Goal: Transaction & Acquisition: Purchase product/service

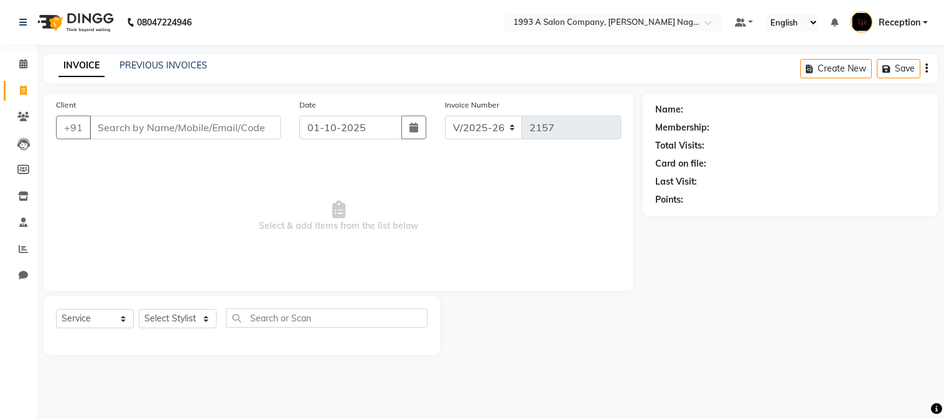
select select "144"
select select "service"
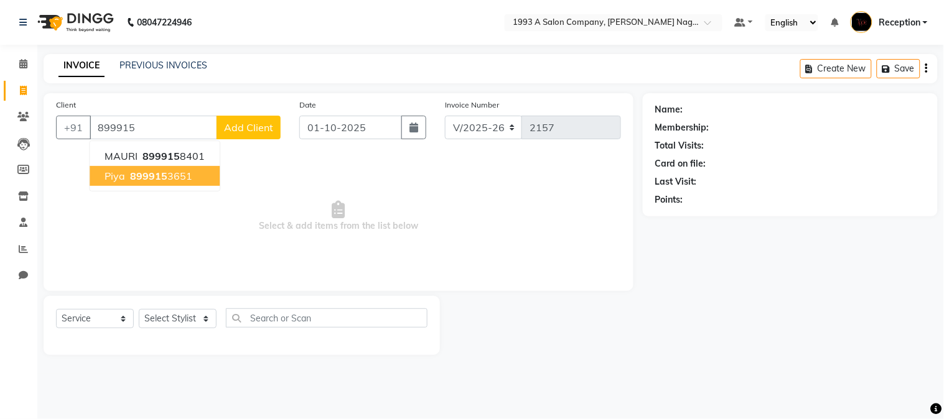
click at [188, 172] on ngb-highlight "899915 3651" at bounding box center [160, 176] width 65 height 12
type input "8999153651"
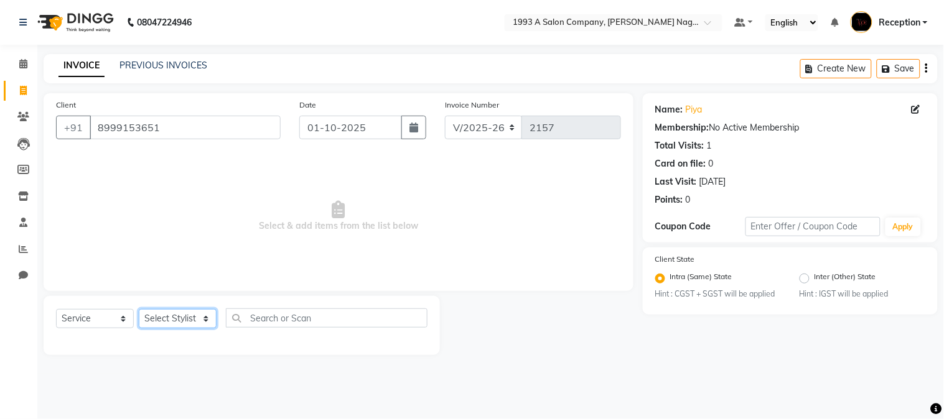
click at [208, 322] on select "Select Stylist [PERSON_NAME] Mane [PERSON_NAME] [PERSON_NAME] Reception [PERSON…" at bounding box center [178, 318] width 78 height 19
select select "48179"
click at [139, 310] on select "Select Stylist [PERSON_NAME] Mane [PERSON_NAME] [PERSON_NAME] Reception [PERSON…" at bounding box center [178, 318] width 78 height 19
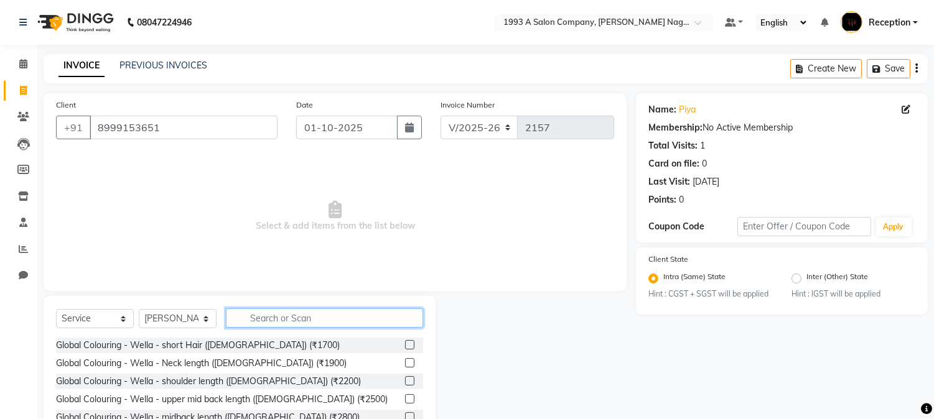
click at [278, 316] on input "text" at bounding box center [324, 318] width 197 height 19
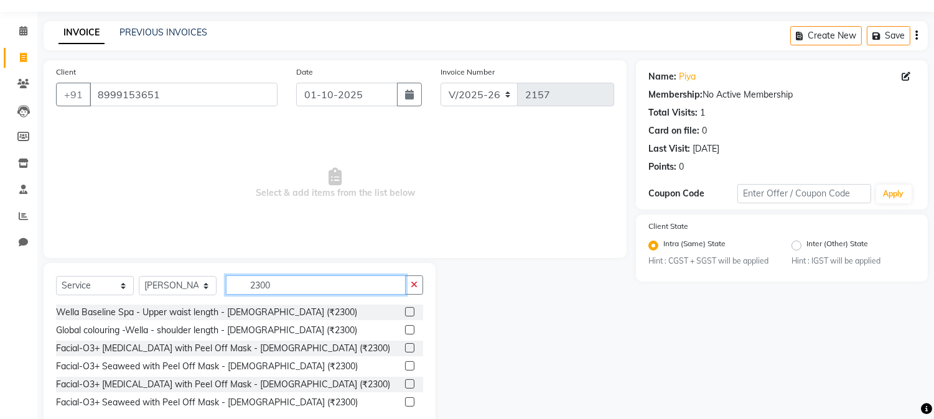
scroll to position [63, 0]
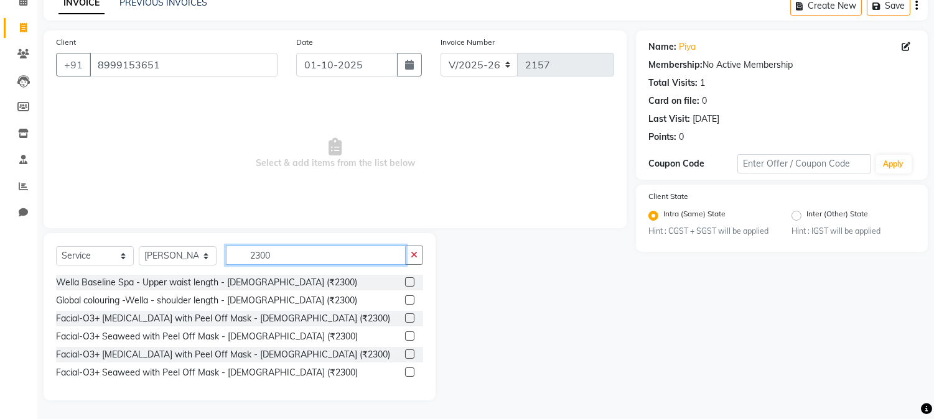
type input "2300"
click at [407, 317] on label at bounding box center [409, 317] width 9 height 9
click at [407, 317] on input "checkbox" at bounding box center [409, 319] width 8 height 8
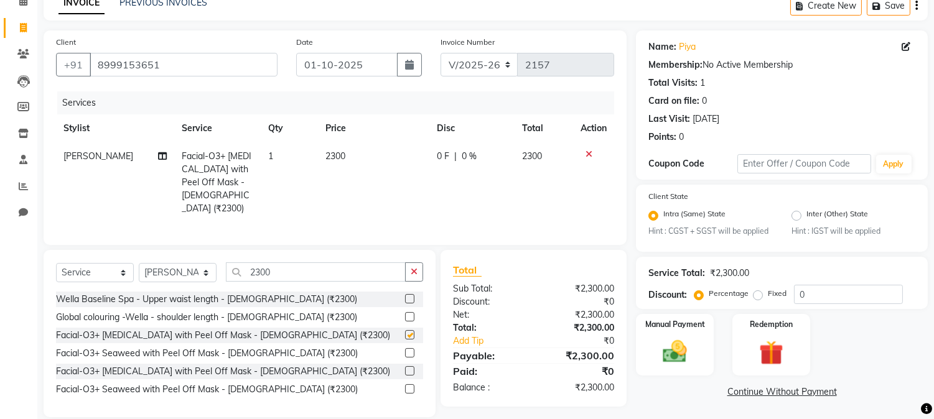
checkbox input "false"
click at [274, 266] on input "2300" at bounding box center [316, 271] width 180 height 19
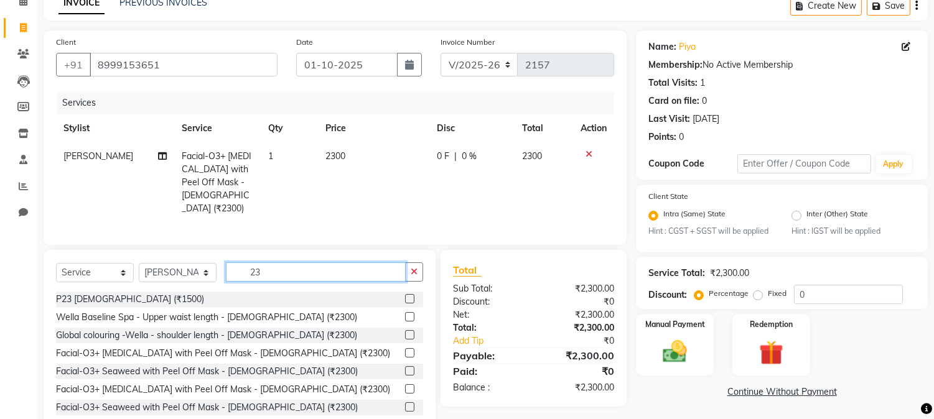
type input "2"
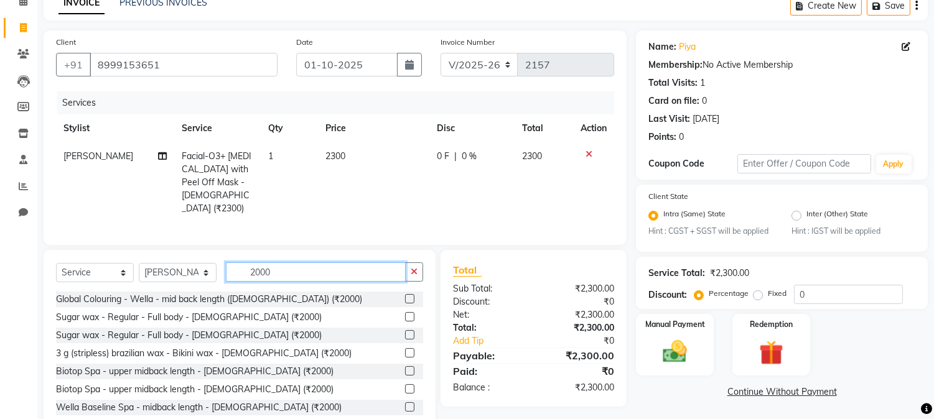
type input "2000"
click at [405, 402] on label at bounding box center [409, 406] width 9 height 9
click at [405, 404] on input "checkbox" at bounding box center [409, 408] width 8 height 8
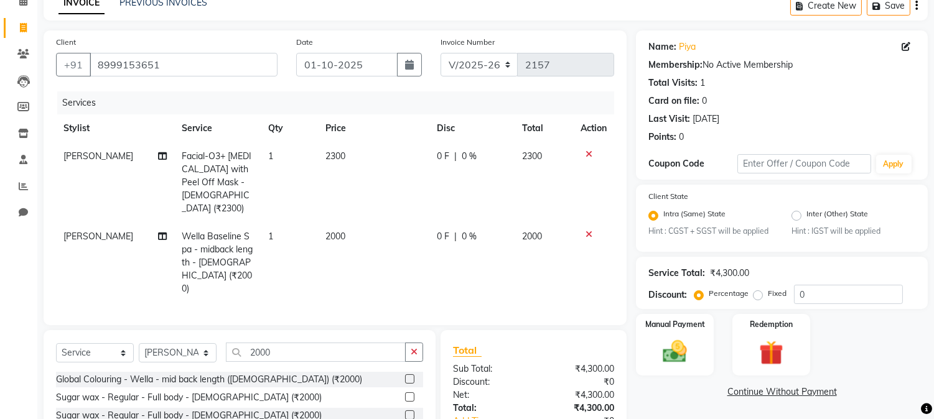
checkbox input "false"
click at [810, 294] on input "0" at bounding box center [848, 294] width 109 height 19
type input "10"
click at [260, 343] on input "2000" at bounding box center [316, 352] width 180 height 19
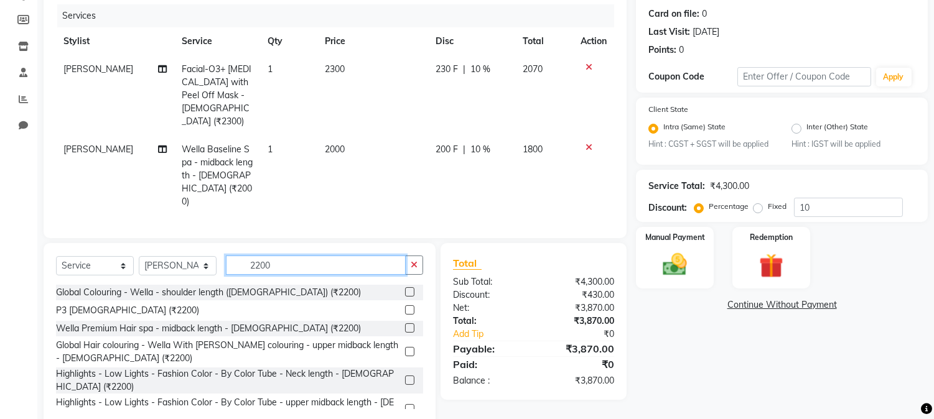
scroll to position [160, 0]
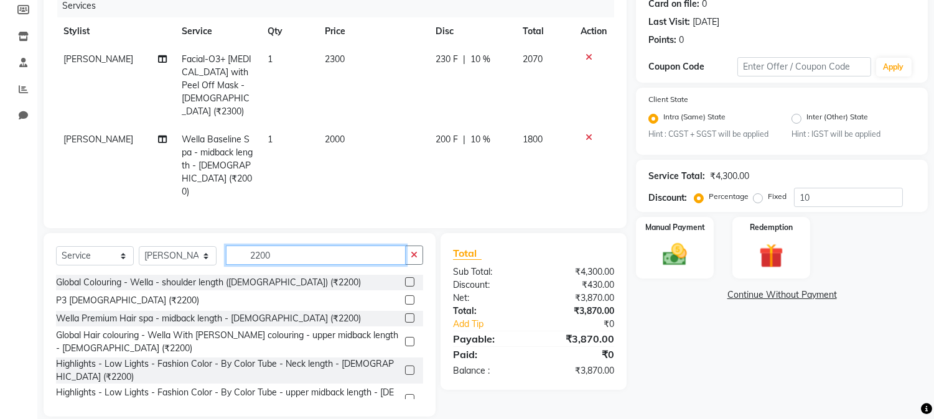
type input "2200"
click at [405, 313] on label at bounding box center [409, 317] width 9 height 9
click at [405, 315] on input "checkbox" at bounding box center [409, 319] width 8 height 8
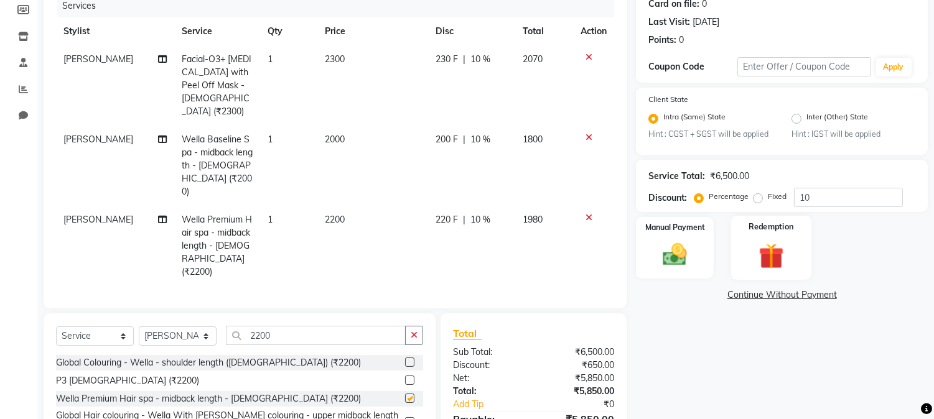
checkbox input "false"
click at [589, 133] on icon at bounding box center [588, 137] width 7 height 9
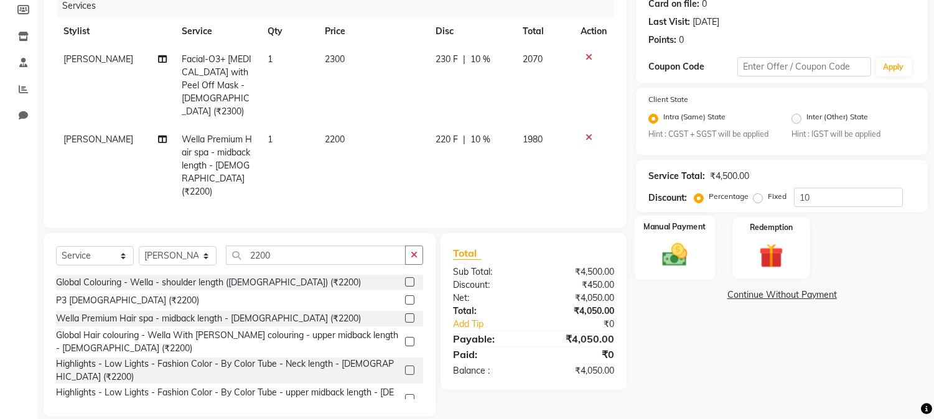
click at [680, 268] on img at bounding box center [674, 255] width 41 height 29
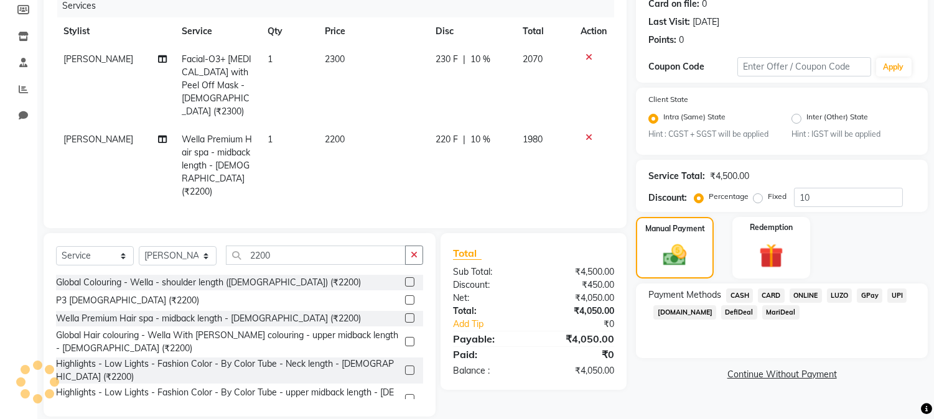
click at [809, 294] on span "ONLINE" at bounding box center [805, 296] width 32 height 14
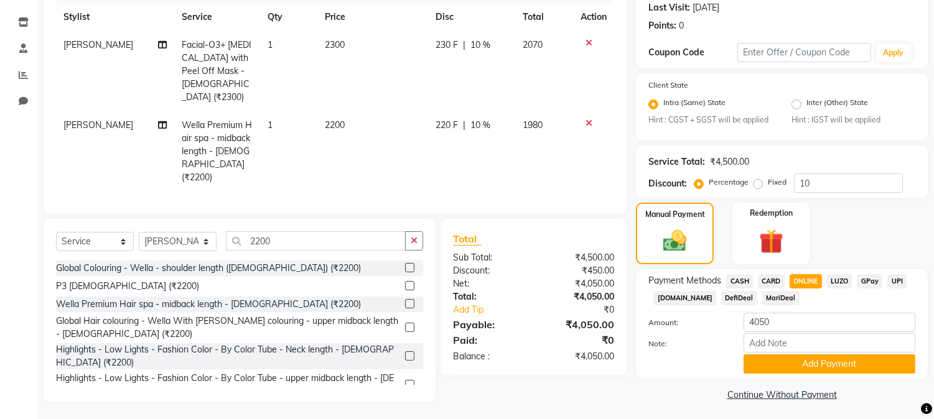
scroll to position [178, 0]
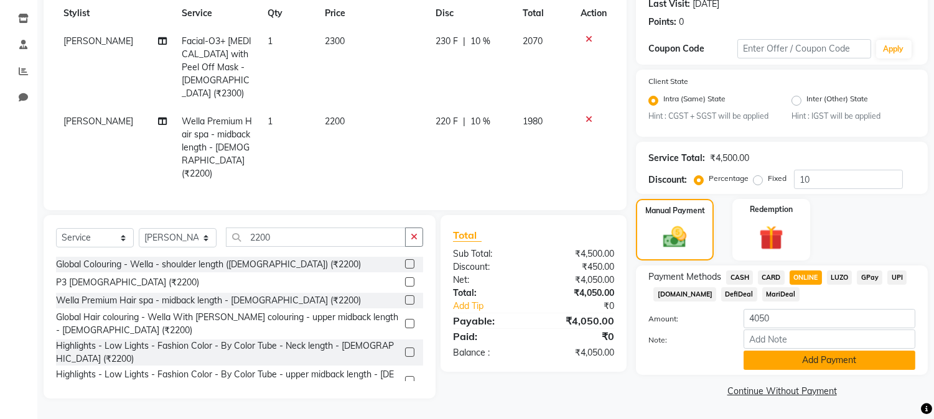
click at [819, 364] on button "Add Payment" at bounding box center [829, 360] width 172 height 19
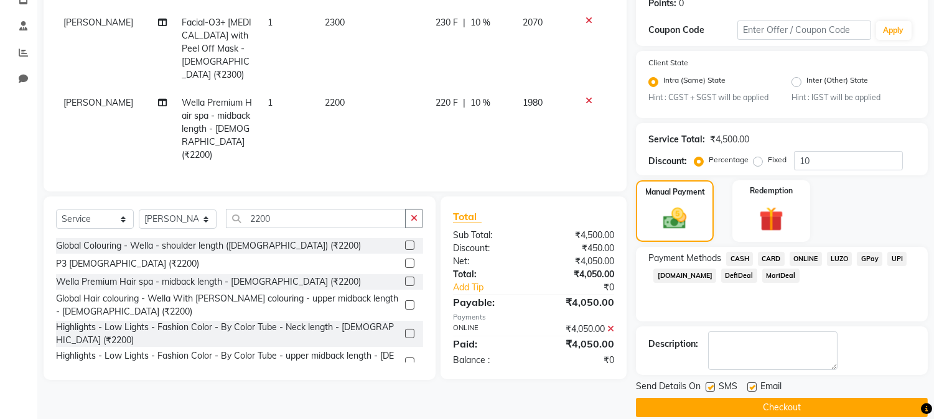
scroll to position [213, 0]
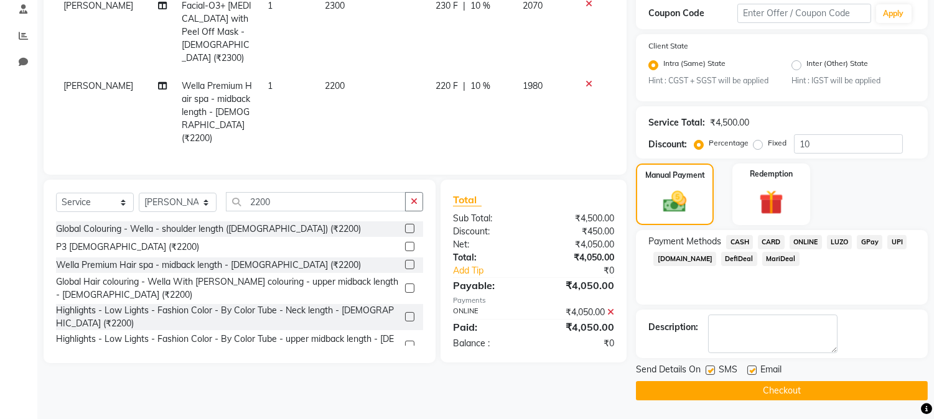
click at [787, 387] on button "Checkout" at bounding box center [782, 390] width 292 height 19
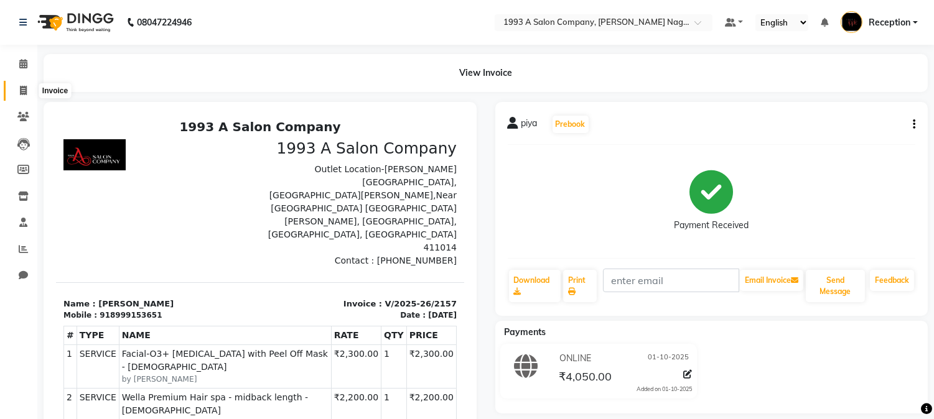
click at [23, 89] on icon at bounding box center [23, 90] width 7 height 9
select select "144"
select select "service"
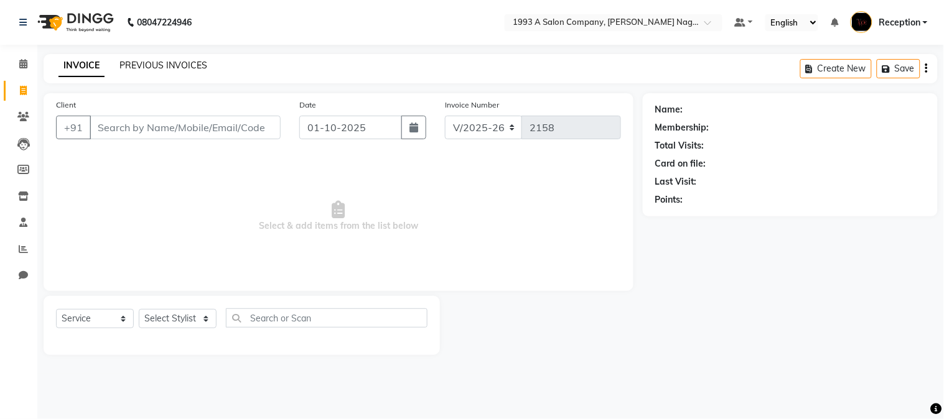
click at [164, 67] on link "PREVIOUS INVOICES" at bounding box center [163, 65] width 88 height 11
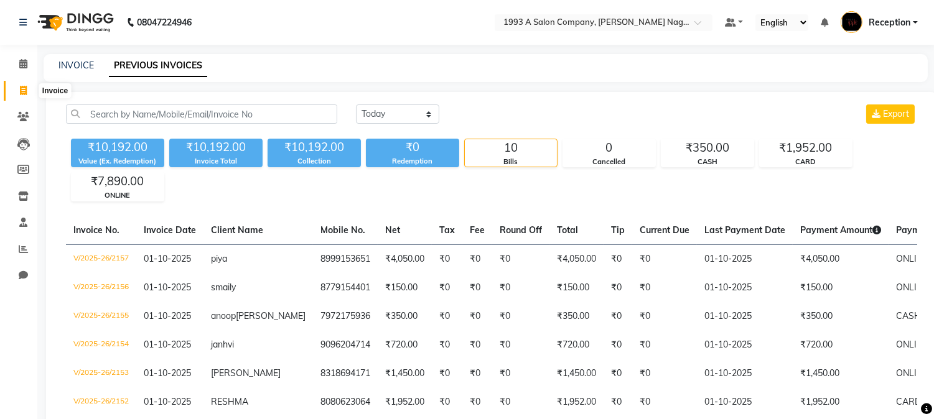
click at [23, 92] on icon at bounding box center [23, 90] width 7 height 9
select select "service"
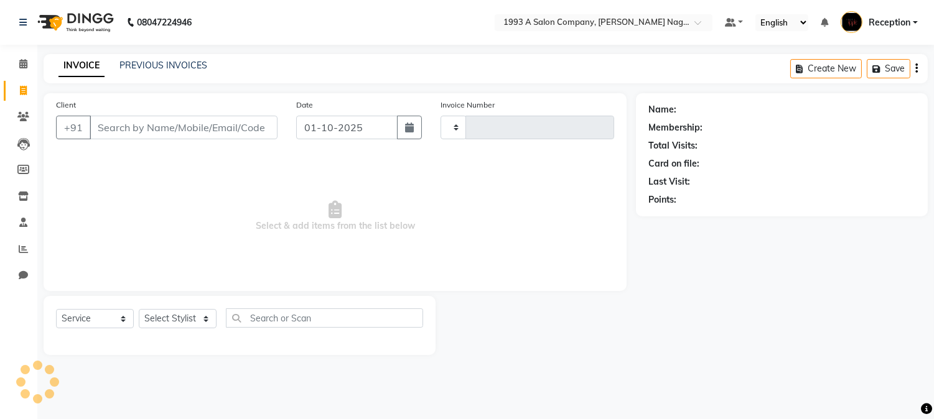
type input "2158"
select select "144"
click at [126, 132] on input "Client" at bounding box center [185, 128] width 191 height 24
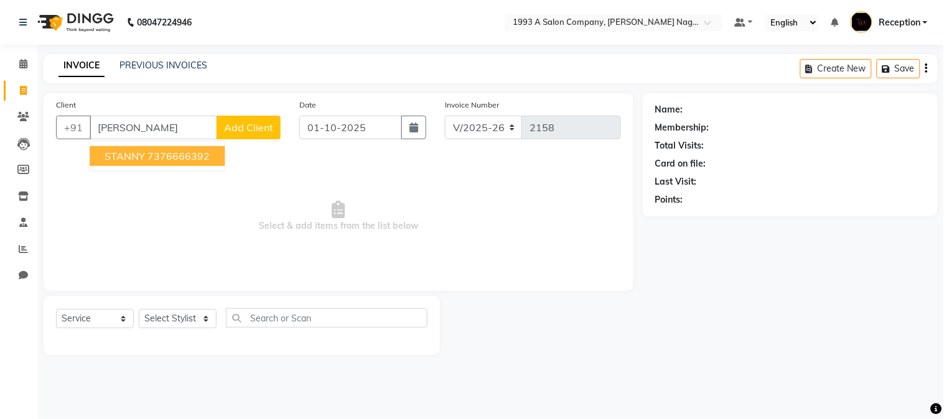
click at [128, 154] on span "STANNY" at bounding box center [124, 156] width 40 height 12
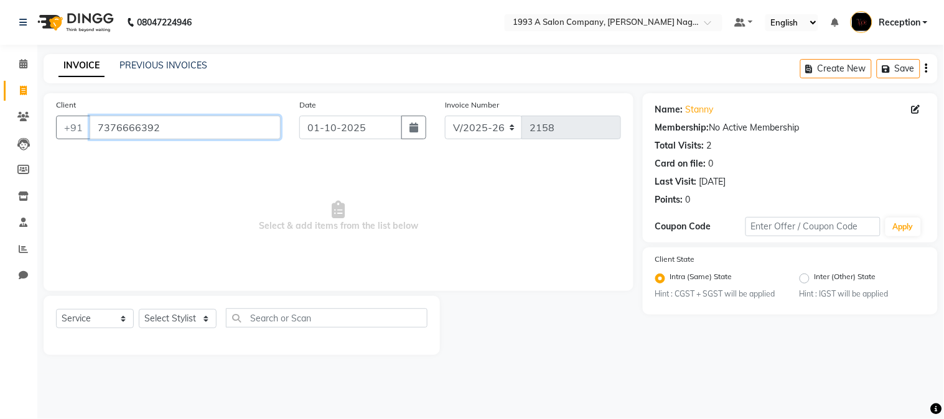
click at [113, 126] on input "7376666392" at bounding box center [185, 128] width 191 height 24
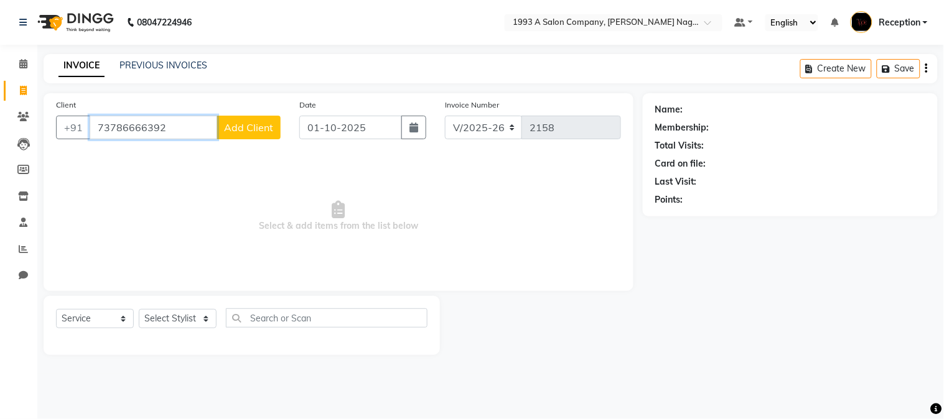
click at [144, 126] on input "73786666392" at bounding box center [154, 128] width 128 height 24
type input "7378666392"
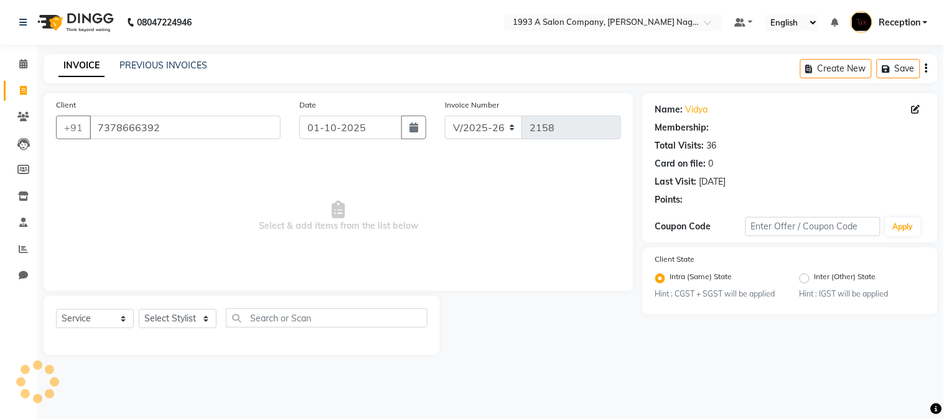
select select "1: Object"
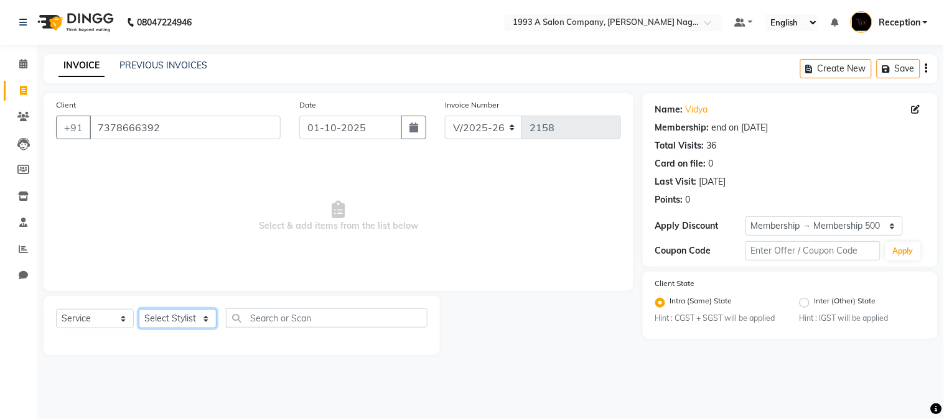
click at [208, 324] on select "Select Stylist [PERSON_NAME] Mane [PERSON_NAME] [PERSON_NAME] Reception [PERSON…" at bounding box center [178, 318] width 78 height 19
select select "86362"
click at [139, 310] on select "Select Stylist [PERSON_NAME] Mane [PERSON_NAME] [PERSON_NAME] Reception [PERSON…" at bounding box center [178, 318] width 78 height 19
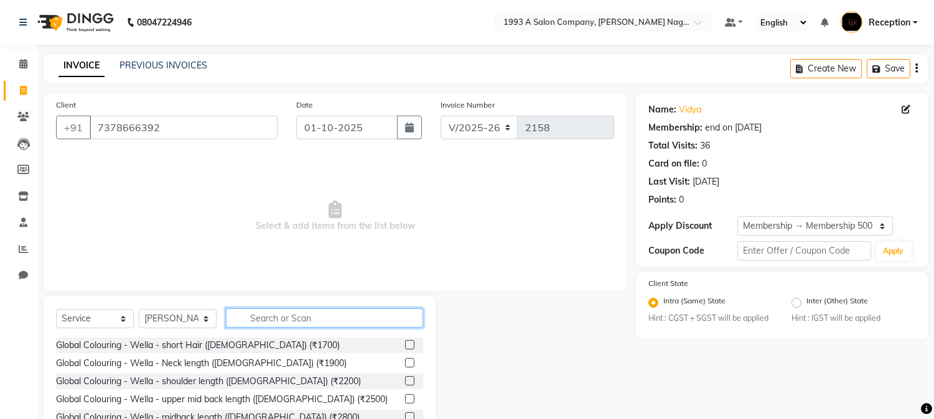
click at [269, 320] on input "text" at bounding box center [324, 318] width 197 height 19
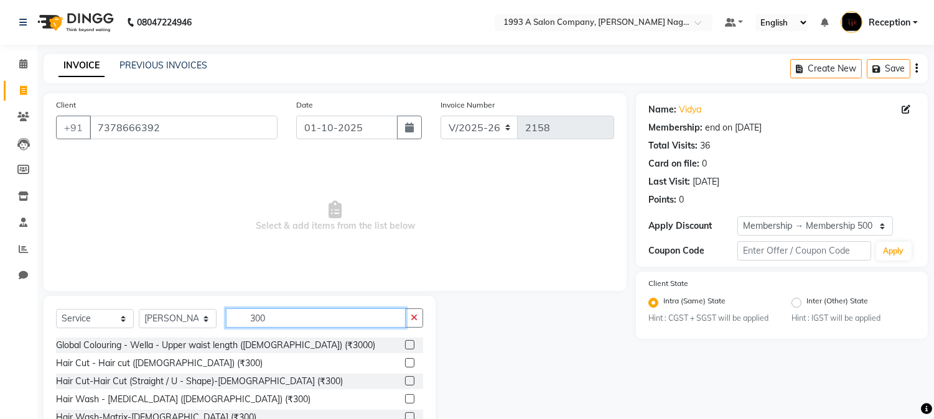
type input "300"
click at [405, 363] on label at bounding box center [409, 362] width 9 height 9
click at [405, 363] on input "checkbox" at bounding box center [409, 364] width 8 height 8
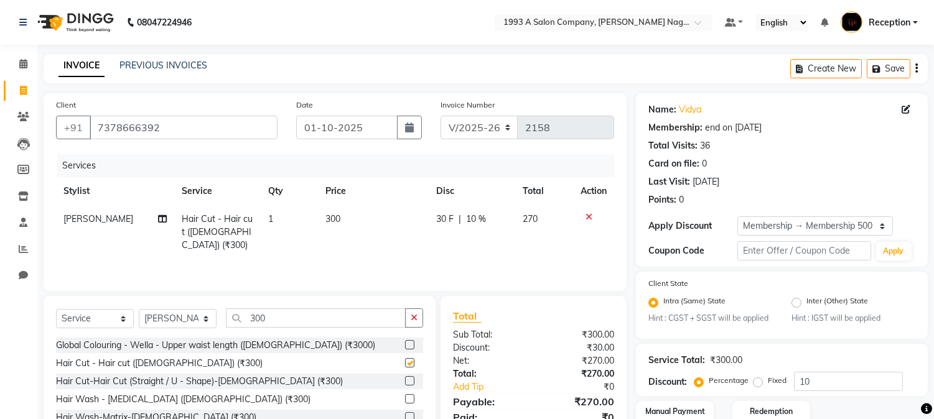
checkbox input "false"
click at [274, 318] on input "300" at bounding box center [316, 318] width 180 height 19
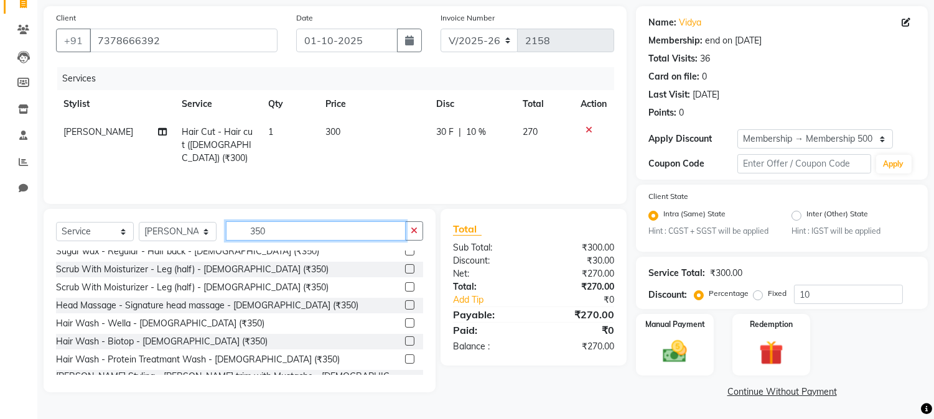
scroll to position [110, 0]
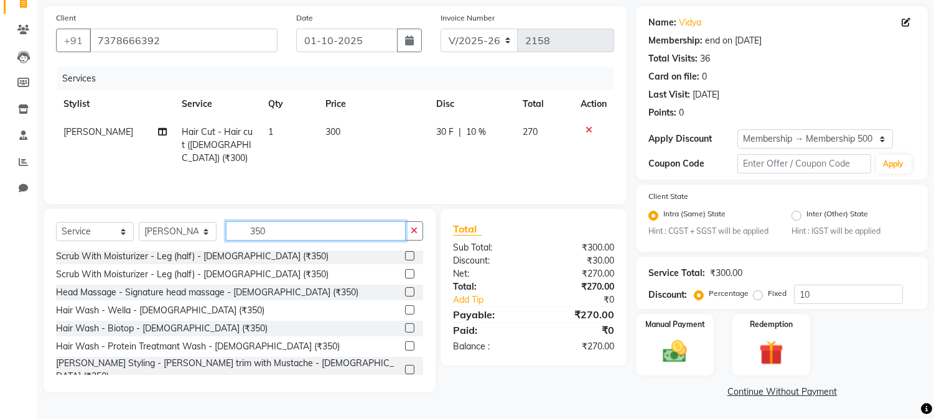
type input "350"
click at [405, 365] on label at bounding box center [409, 369] width 9 height 9
click at [405, 366] on input "checkbox" at bounding box center [409, 370] width 8 height 8
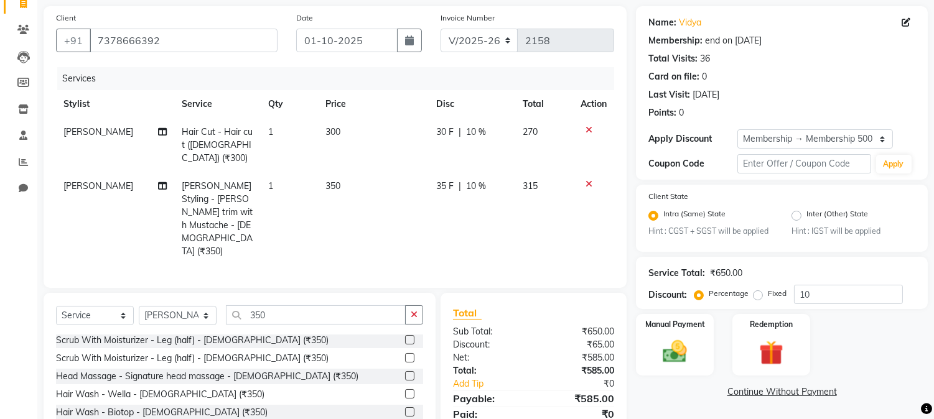
checkbox input "false"
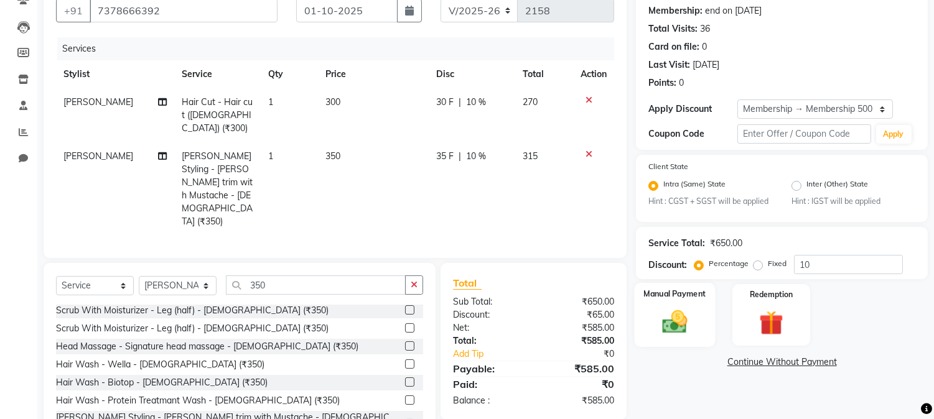
scroll to position [134, 0]
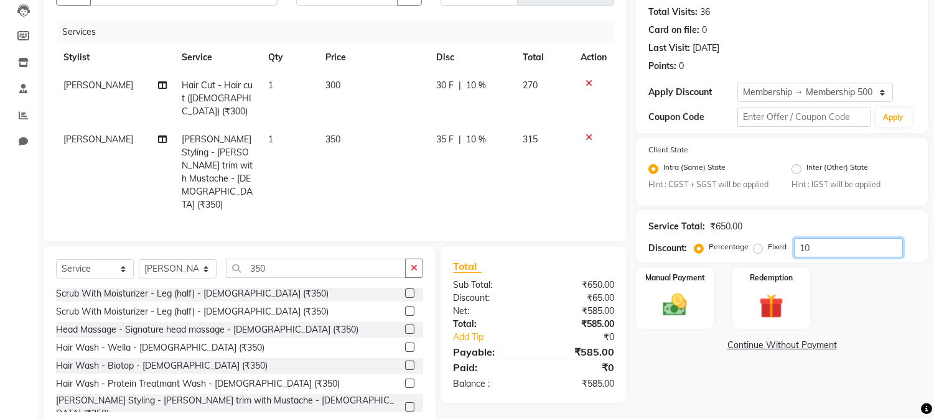
click at [820, 248] on input "10" at bounding box center [848, 247] width 109 height 19
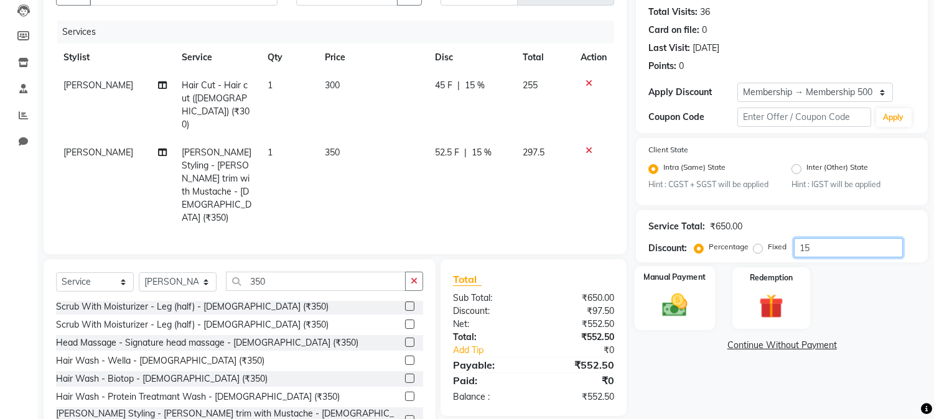
type input "15"
click at [667, 303] on img at bounding box center [674, 305] width 41 height 29
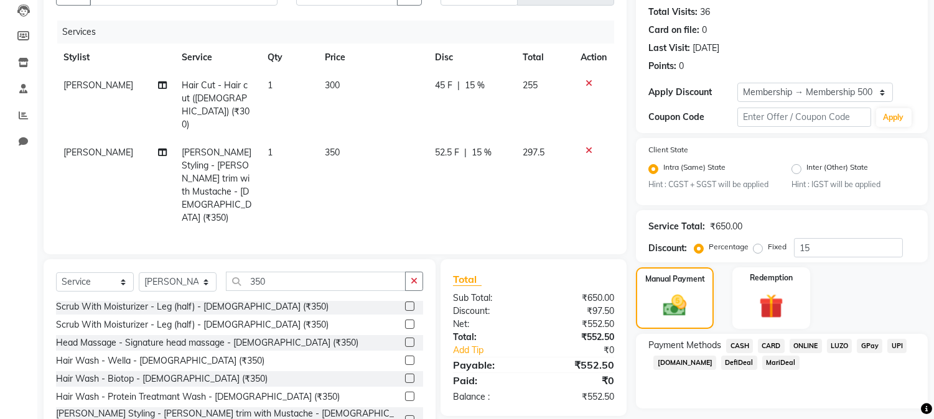
click at [804, 345] on span "ONLINE" at bounding box center [805, 346] width 32 height 14
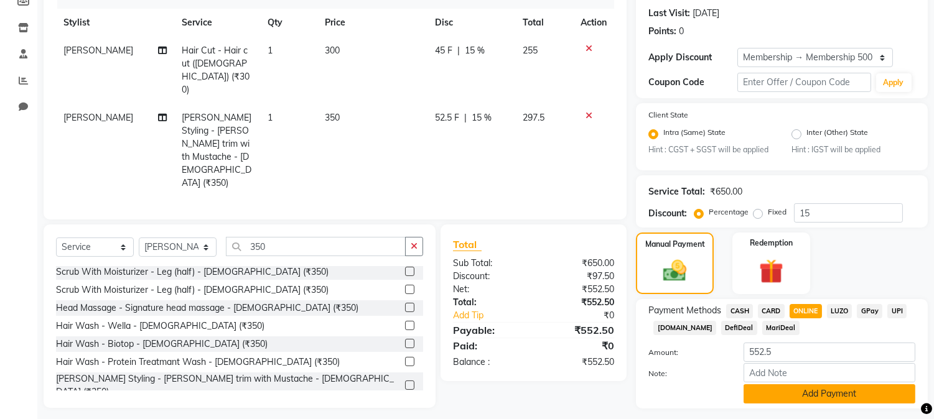
scroll to position [202, 0]
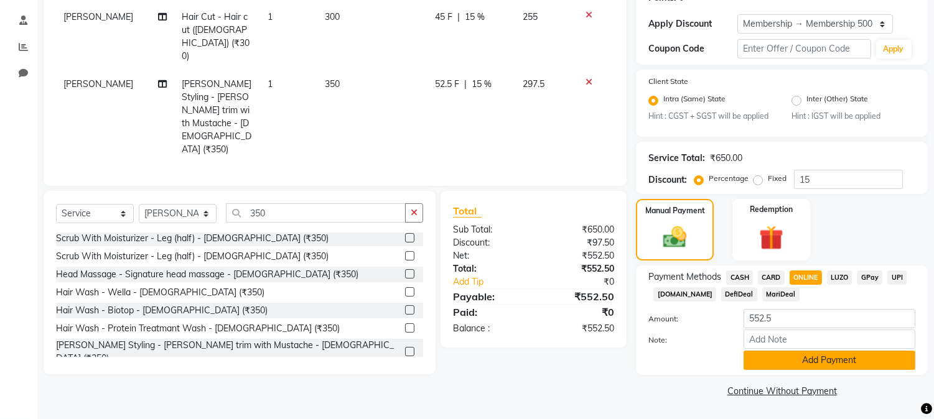
click at [787, 355] on button "Add Payment" at bounding box center [829, 360] width 172 height 19
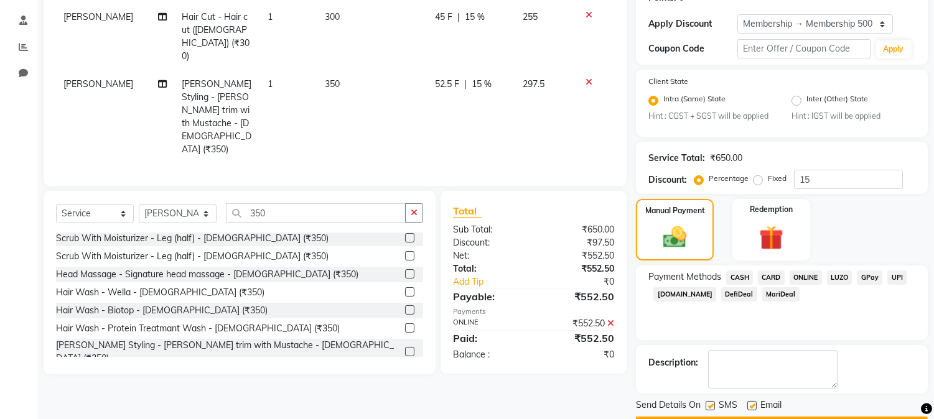
scroll to position [238, 0]
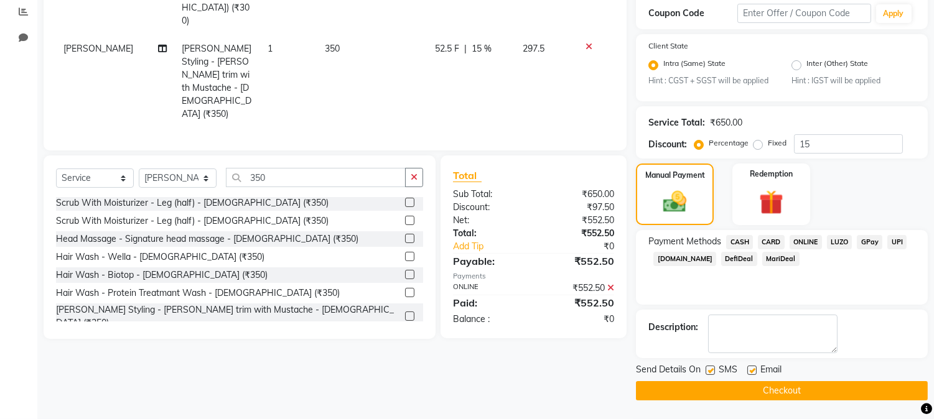
click at [807, 391] on button "Checkout" at bounding box center [782, 390] width 292 height 19
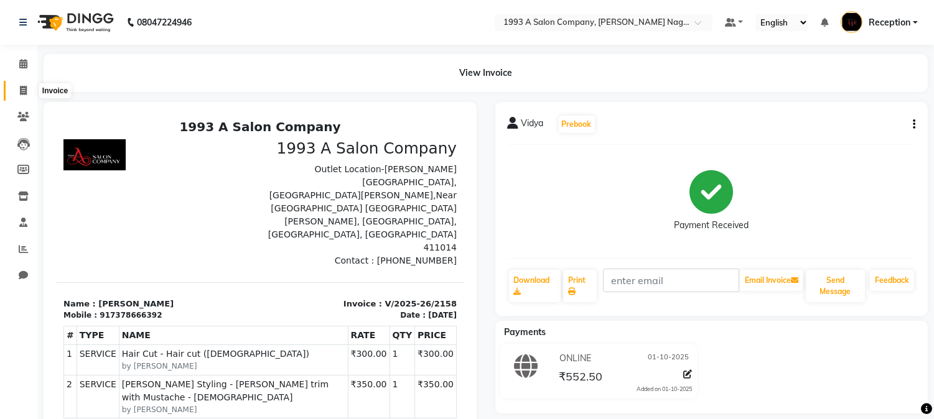
click at [20, 88] on icon at bounding box center [23, 90] width 7 height 9
select select "service"
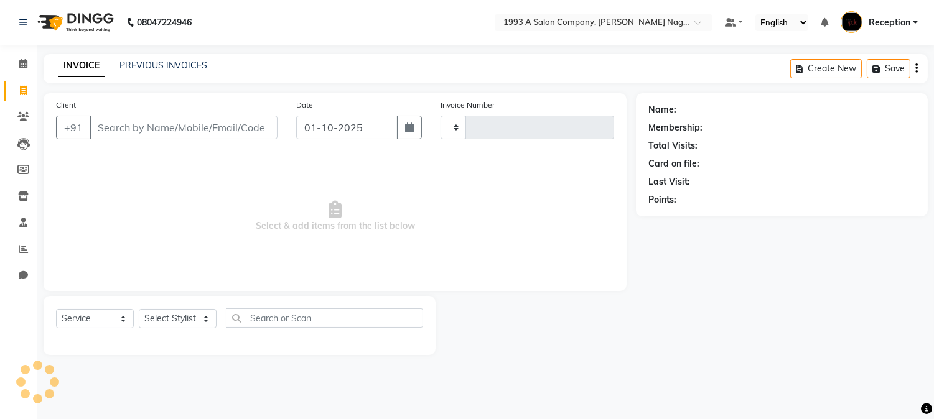
type input "2159"
select select "144"
click at [145, 61] on link "PREVIOUS INVOICES" at bounding box center [163, 65] width 88 height 11
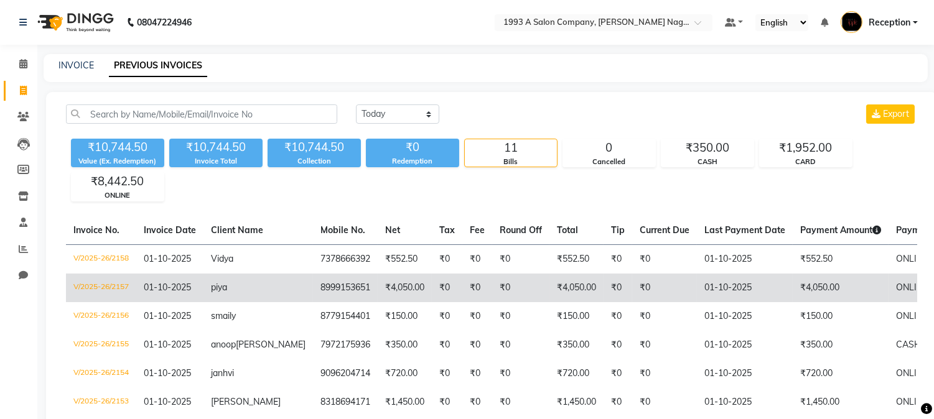
click at [208, 295] on td "piya" at bounding box center [257, 288] width 109 height 29
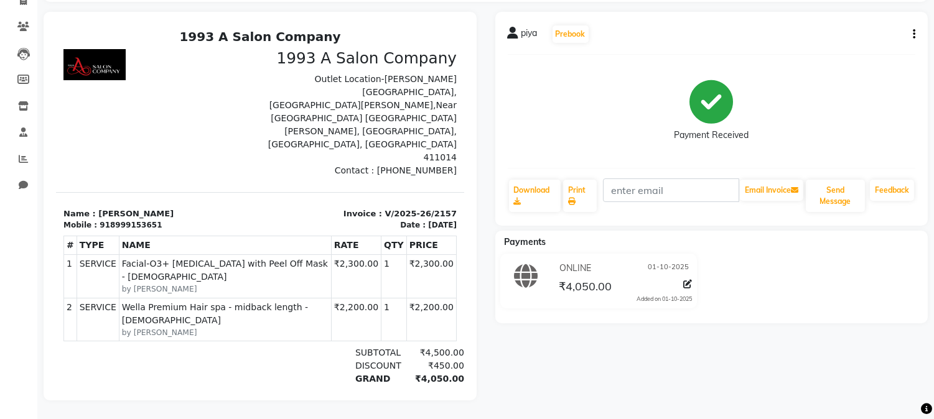
click at [919, 28] on div "piya Prebook Payment Received Download Print Email Invoice Send Message Feedback" at bounding box center [711, 119] width 433 height 214
click at [914, 34] on icon "button" at bounding box center [913, 34] width 2 height 1
click at [827, 35] on div "Edit Item Staff" at bounding box center [851, 42] width 85 height 16
select select "48179"
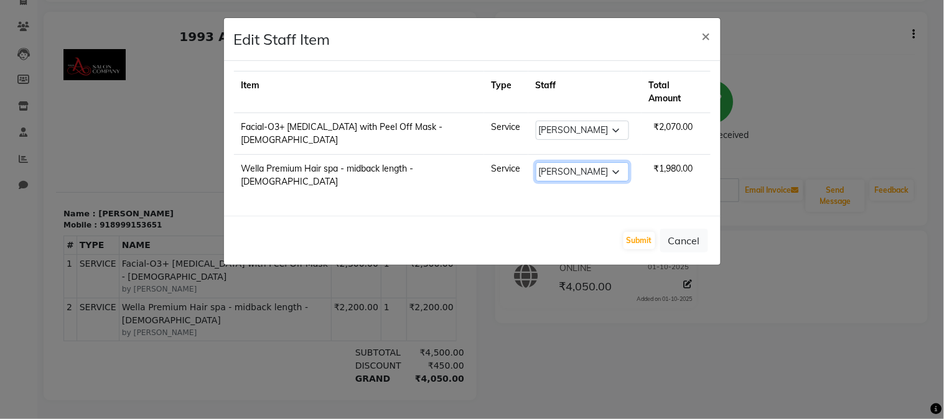
click at [610, 162] on select "Select [PERSON_NAME] Mane [PERSON_NAME] [PERSON_NAME] Reception [PERSON_NAME] […" at bounding box center [582, 171] width 93 height 19
select select "14213"
click at [536, 162] on select "Select [PERSON_NAME] Mane [PERSON_NAME] [PERSON_NAME] Reception [PERSON_NAME] […" at bounding box center [582, 171] width 93 height 19
click at [637, 232] on button "Submit" at bounding box center [639, 240] width 32 height 17
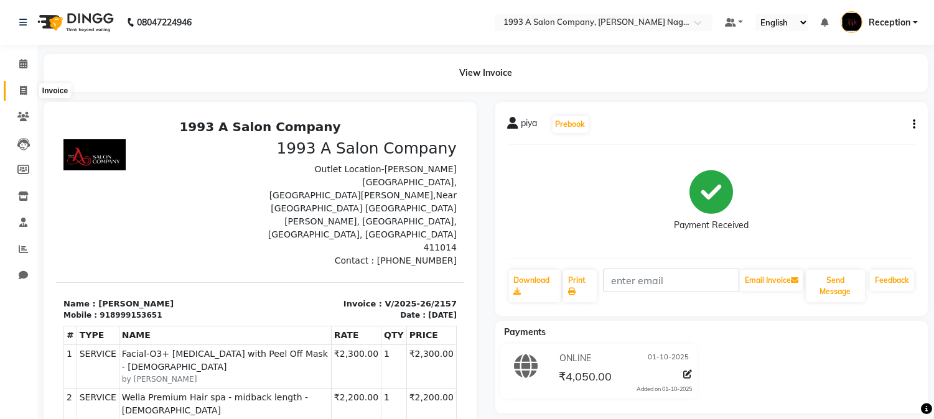
click at [22, 90] on icon at bounding box center [23, 90] width 7 height 9
select select "144"
select select "service"
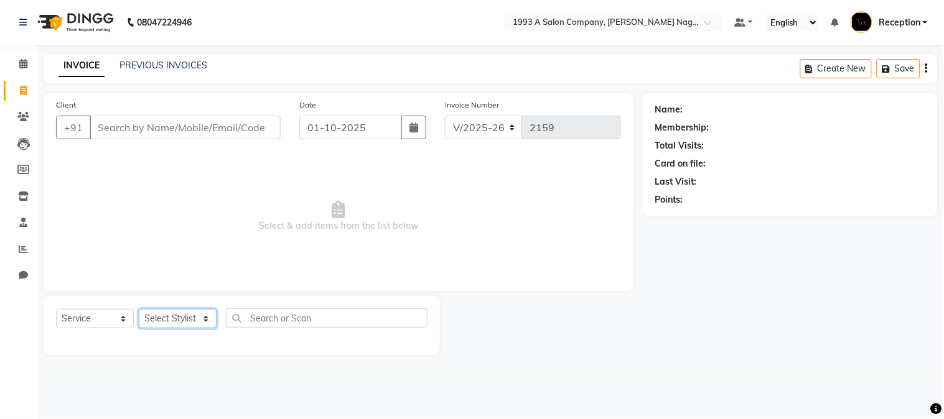
click at [207, 318] on select "Select Stylist [PERSON_NAME] Mane [PERSON_NAME] [PERSON_NAME] Reception [PERSON…" at bounding box center [178, 318] width 78 height 19
select select "86362"
click at [139, 310] on select "Select Stylist [PERSON_NAME] Mane [PERSON_NAME] [PERSON_NAME] Reception [PERSON…" at bounding box center [178, 318] width 78 height 19
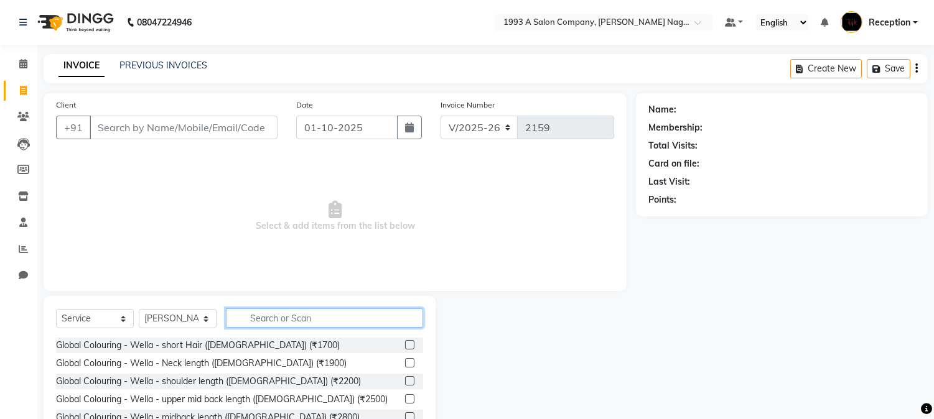
click at [270, 320] on input "text" at bounding box center [324, 318] width 197 height 19
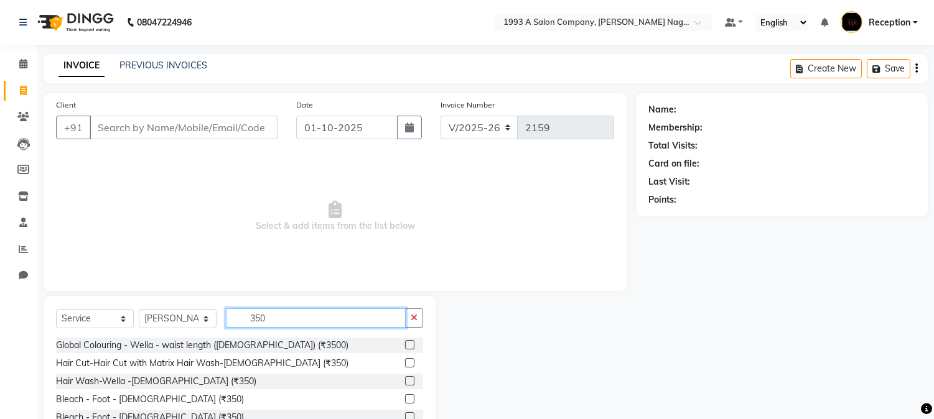
type input "350"
click at [405, 381] on label at bounding box center [409, 380] width 9 height 9
click at [405, 381] on input "checkbox" at bounding box center [409, 382] width 8 height 8
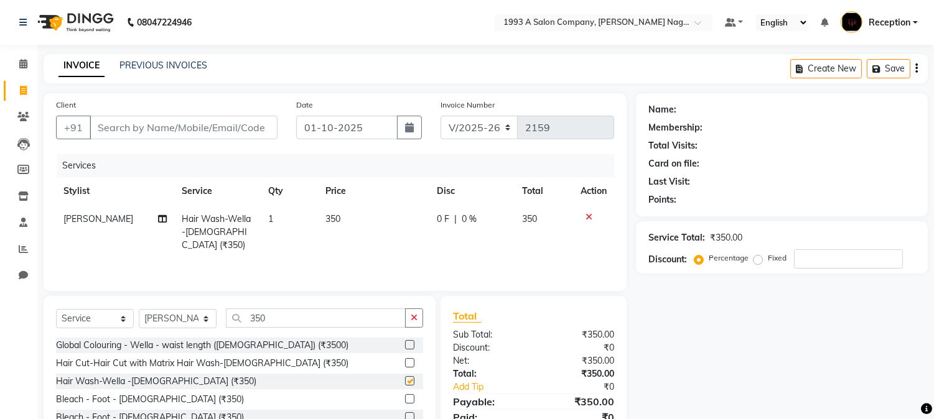
checkbox input "false"
click at [200, 324] on select "Select Stylist [PERSON_NAME] Mane [PERSON_NAME] [PERSON_NAME] Reception [PERSON…" at bounding box center [178, 318] width 78 height 19
select select "14213"
click at [139, 310] on select "Select Stylist [PERSON_NAME] Mane [PERSON_NAME] [PERSON_NAME] Reception [PERSON…" at bounding box center [178, 318] width 78 height 19
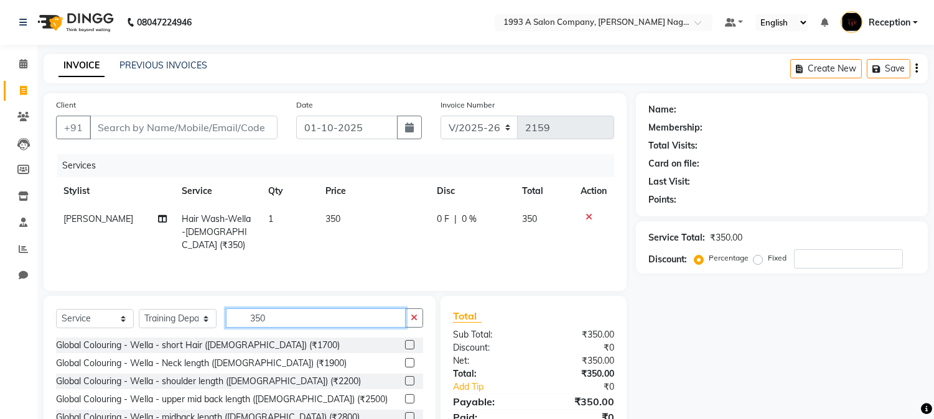
click at [275, 318] on input "350" at bounding box center [316, 318] width 180 height 19
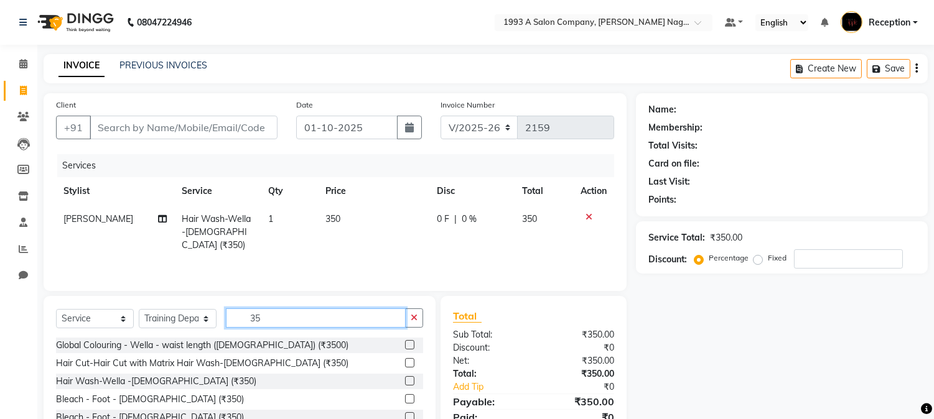
type input "350"
click at [405, 383] on label at bounding box center [409, 380] width 9 height 9
click at [405, 383] on input "checkbox" at bounding box center [409, 382] width 8 height 8
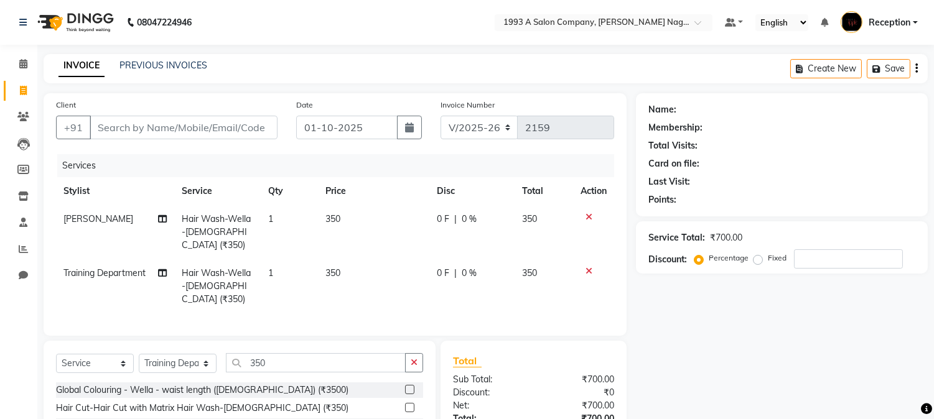
checkbox input "false"
click at [272, 353] on input "350" at bounding box center [316, 362] width 180 height 19
type input "3"
click at [208, 354] on select "Select Stylist [PERSON_NAME] Mane [PERSON_NAME] [PERSON_NAME] Reception [PERSON…" at bounding box center [178, 363] width 78 height 19
select select "48179"
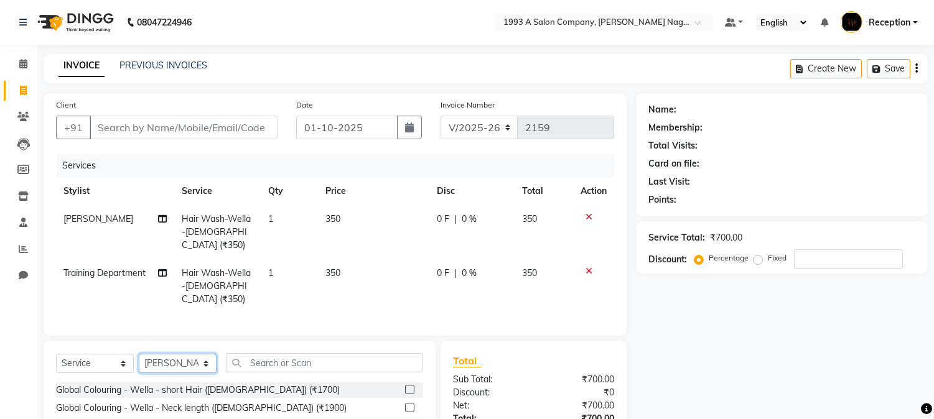
click at [139, 354] on select "Select Stylist [PERSON_NAME] Mane [PERSON_NAME] [PERSON_NAME] Reception [PERSON…" at bounding box center [178, 363] width 78 height 19
click at [276, 353] on input "text" at bounding box center [324, 362] width 197 height 19
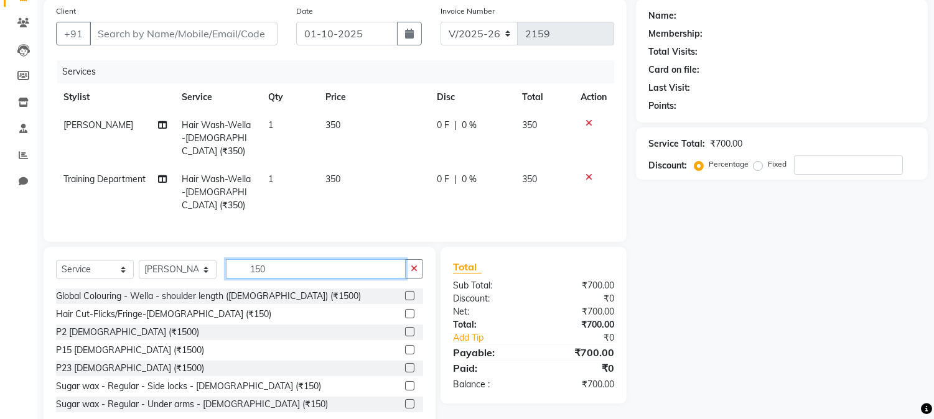
scroll to position [108, 0]
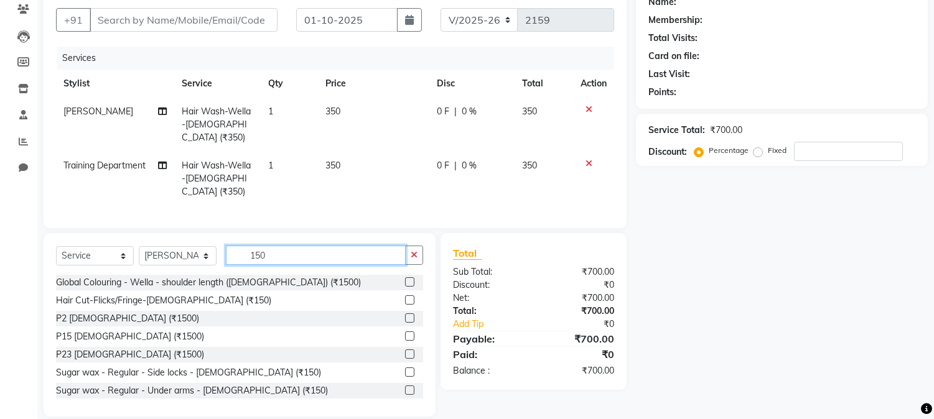
type input "150"
click at [405, 386] on label at bounding box center [409, 390] width 9 height 9
click at [405, 387] on input "checkbox" at bounding box center [409, 391] width 8 height 8
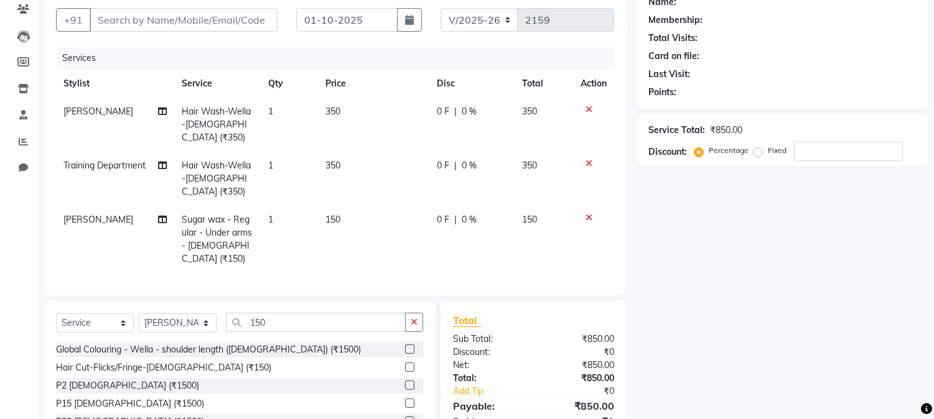
checkbox input "false"
click at [275, 313] on input "150" at bounding box center [316, 322] width 180 height 19
type input "1"
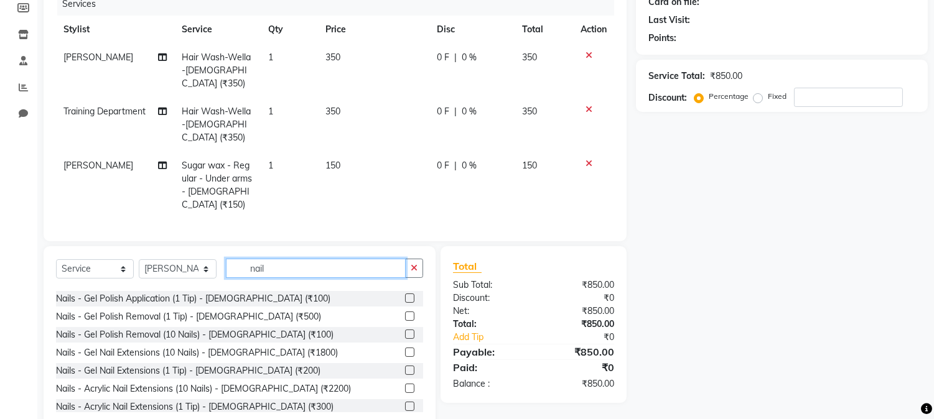
scroll to position [0, 0]
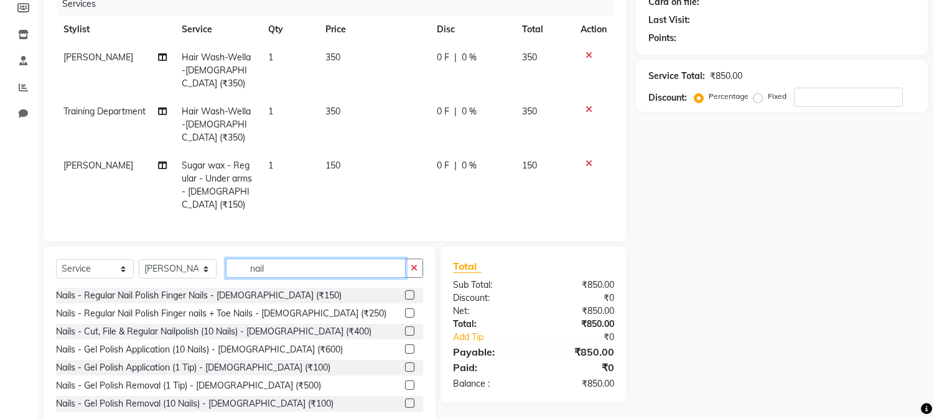
type input "nail"
click at [405, 309] on label at bounding box center [409, 313] width 9 height 9
click at [405, 310] on input "checkbox" at bounding box center [409, 314] width 8 height 8
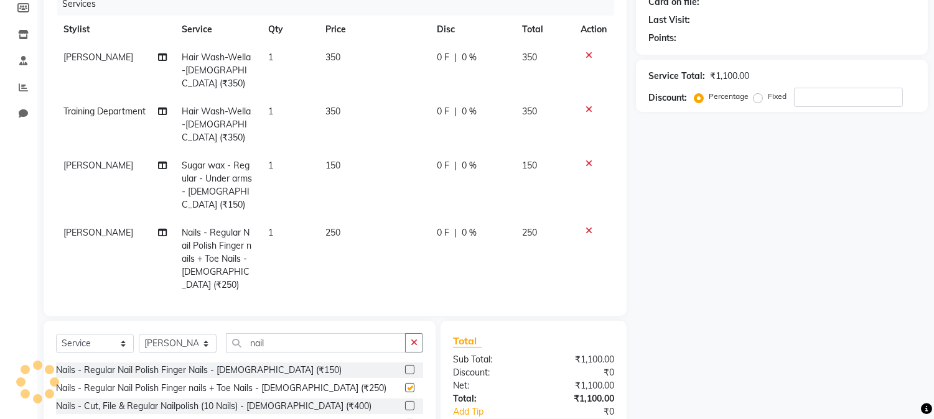
checkbox input "false"
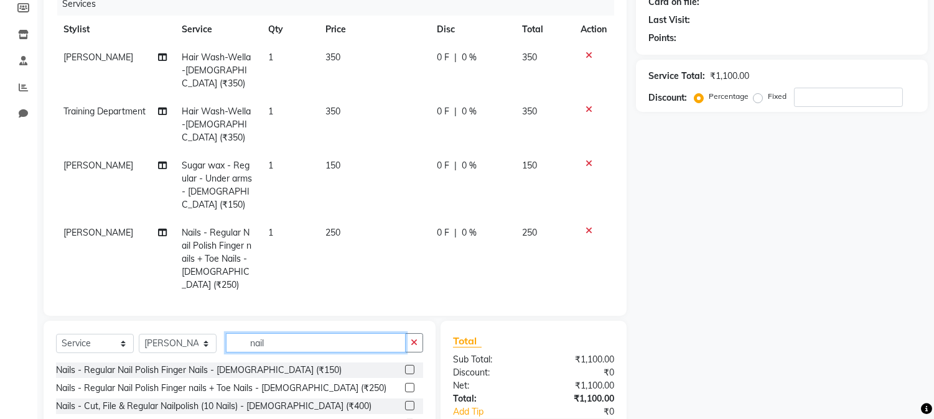
click at [271, 333] on input "nail" at bounding box center [316, 342] width 180 height 19
type input "n"
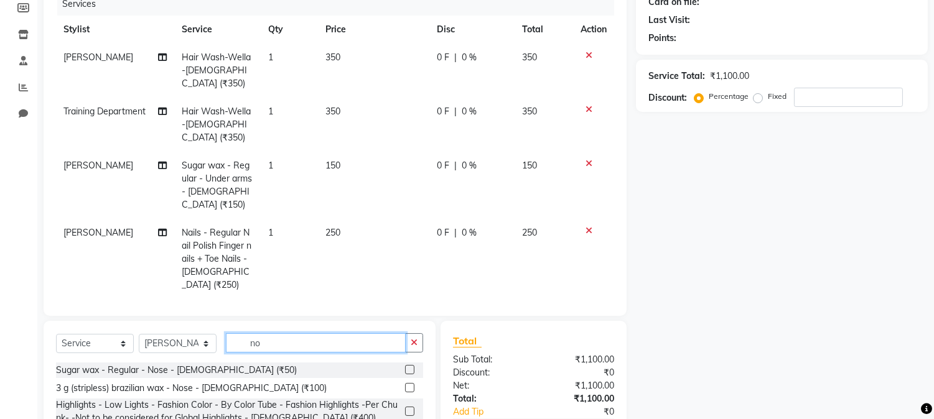
type input "no"
click at [405, 383] on label at bounding box center [409, 387] width 9 height 9
click at [405, 384] on input "checkbox" at bounding box center [409, 388] width 8 height 8
checkbox input "false"
click at [580, 226] on div at bounding box center [593, 230] width 26 height 9
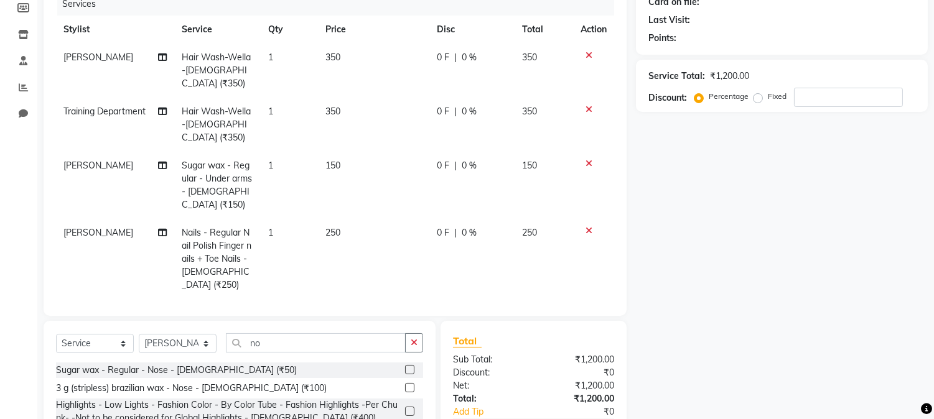
click at [585, 226] on icon at bounding box center [588, 230] width 7 height 9
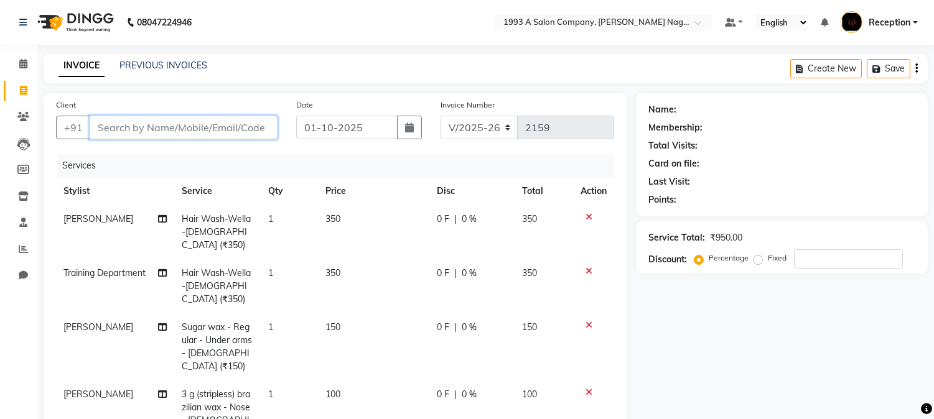
click at [106, 126] on input "Client" at bounding box center [184, 128] width 188 height 24
type input "9"
type input "0"
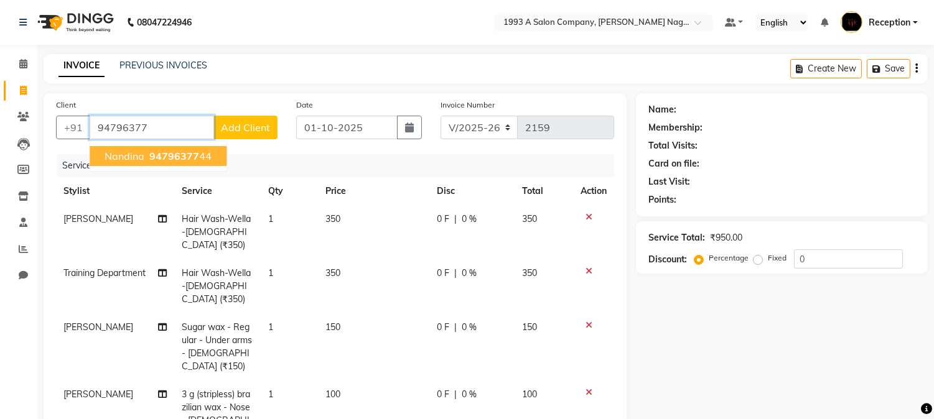
click at [149, 160] on span "94796377" at bounding box center [174, 156] width 50 height 12
type input "9479637744"
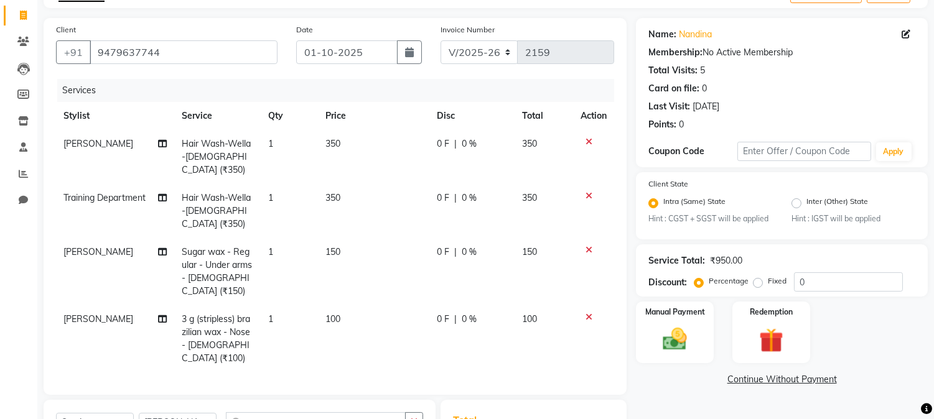
scroll to position [206, 0]
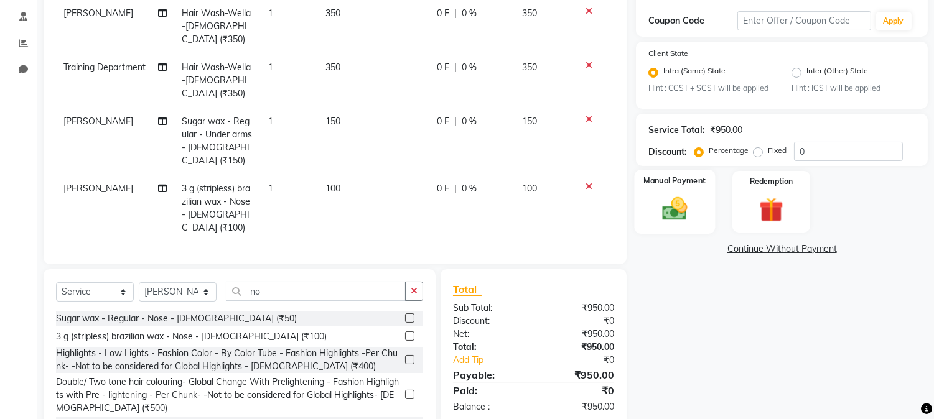
click at [673, 206] on img at bounding box center [674, 209] width 41 height 29
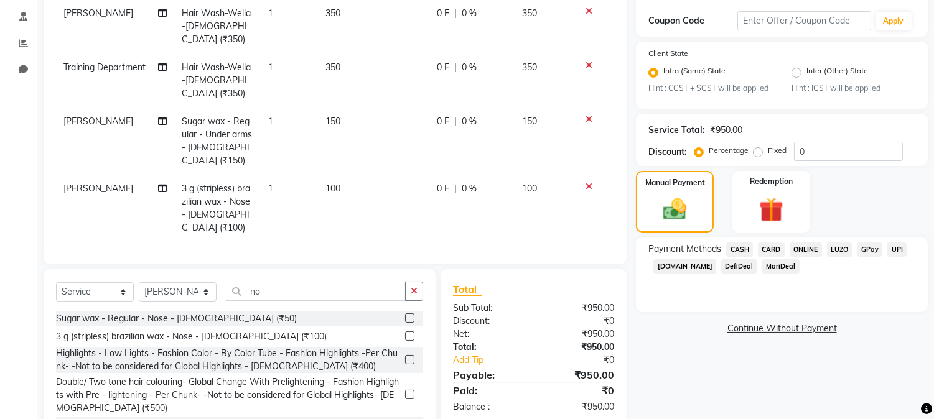
click at [810, 249] on span "ONLINE" at bounding box center [805, 250] width 32 height 14
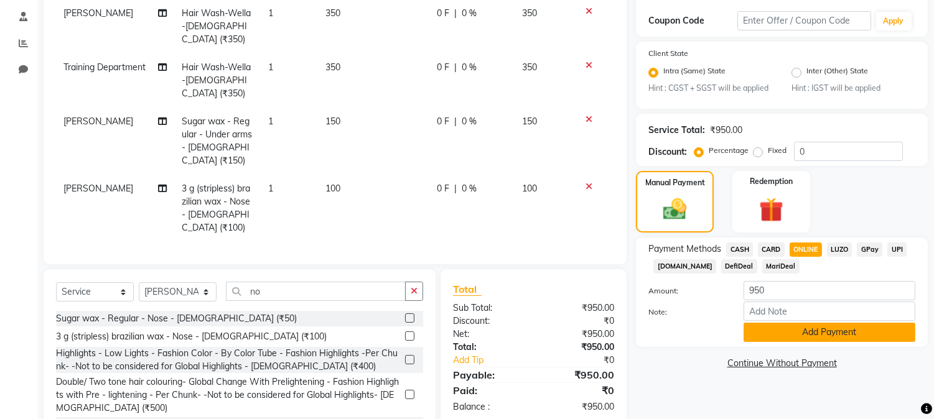
click at [844, 330] on button "Add Payment" at bounding box center [829, 332] width 172 height 19
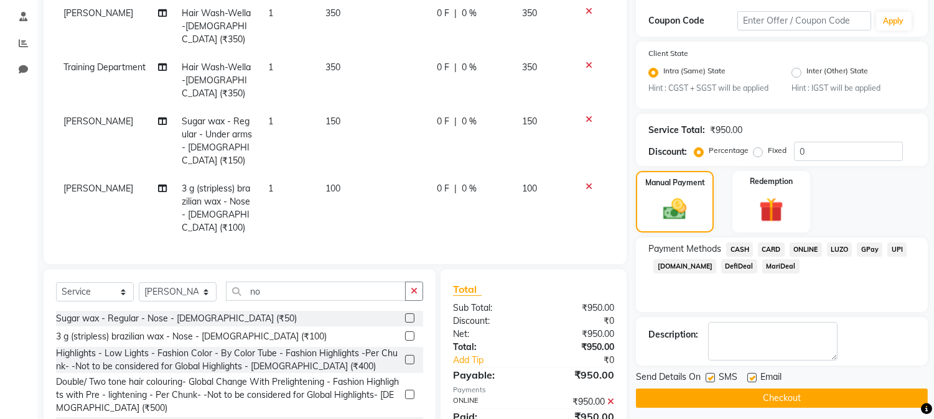
scroll to position [213, 0]
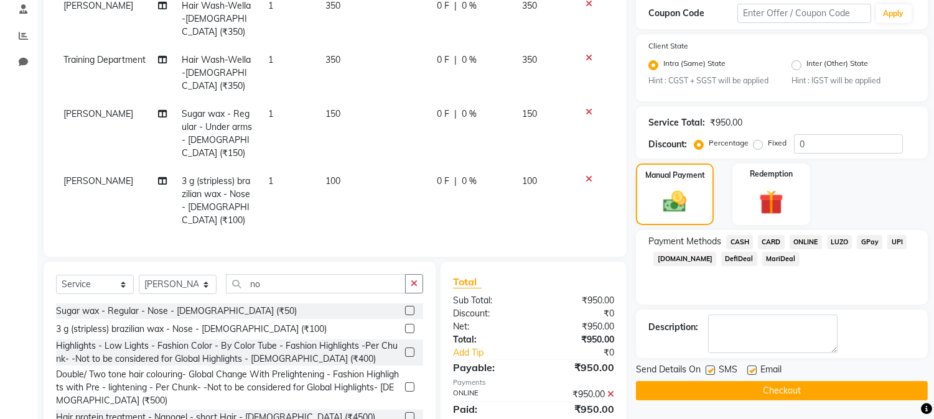
click at [778, 396] on button "Checkout" at bounding box center [782, 390] width 292 height 19
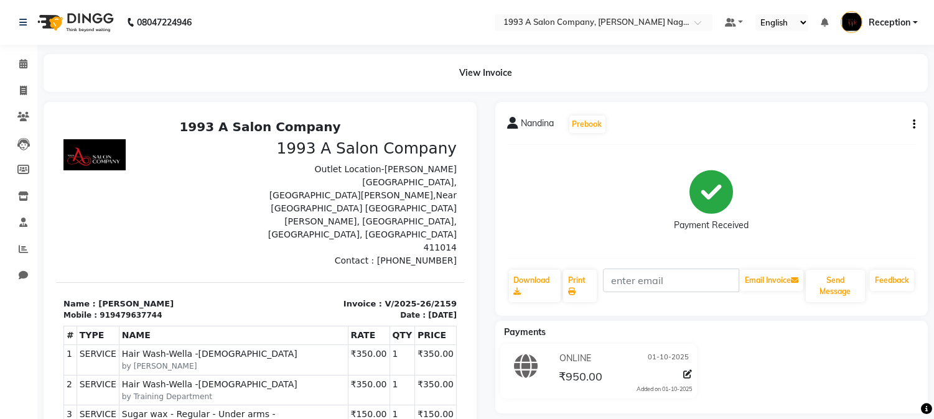
click at [913, 124] on icon "button" at bounding box center [913, 124] width 2 height 1
click at [860, 131] on div "Edit Item Staff" at bounding box center [851, 132] width 85 height 16
select select
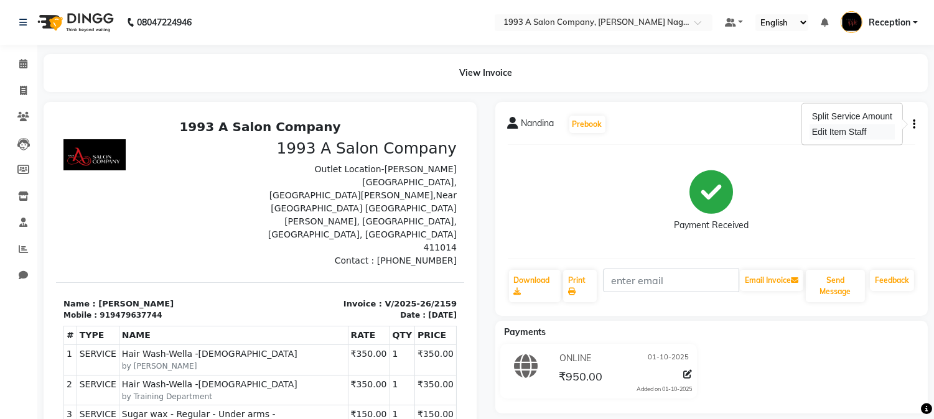
select select
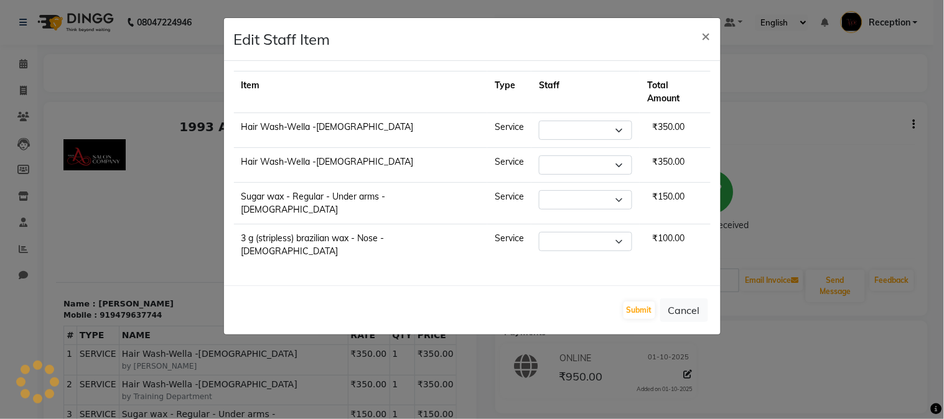
select select "86362"
select select "14213"
select select "48179"
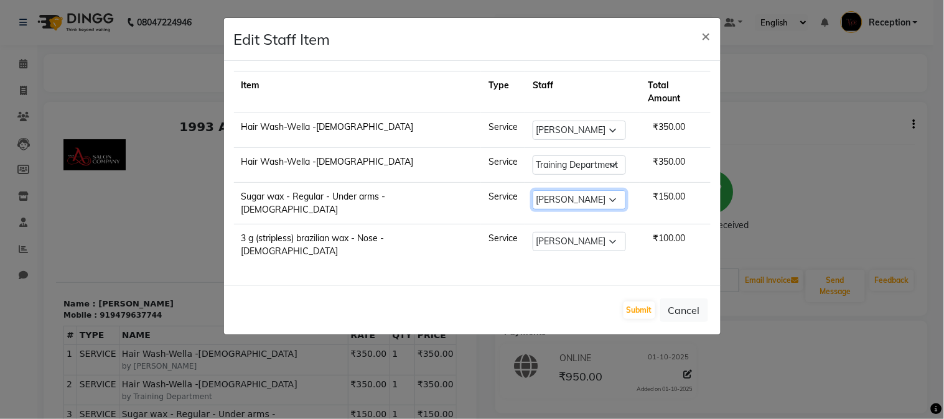
click at [591, 190] on select "Select [PERSON_NAME] Mane [PERSON_NAME] [PERSON_NAME] Reception [PERSON_NAME] […" at bounding box center [578, 199] width 93 height 19
click at [532, 190] on select "Select [PERSON_NAME] Mane [PERSON_NAME] [PERSON_NAME] Reception [PERSON_NAME] […" at bounding box center [578, 199] width 93 height 19
click at [816, 157] on ngb-modal-window "Edit Staff Item × Item Type Staff Total Amount Hair Wash-Wella -[DEMOGRAPHIC_DA…" at bounding box center [472, 209] width 944 height 419
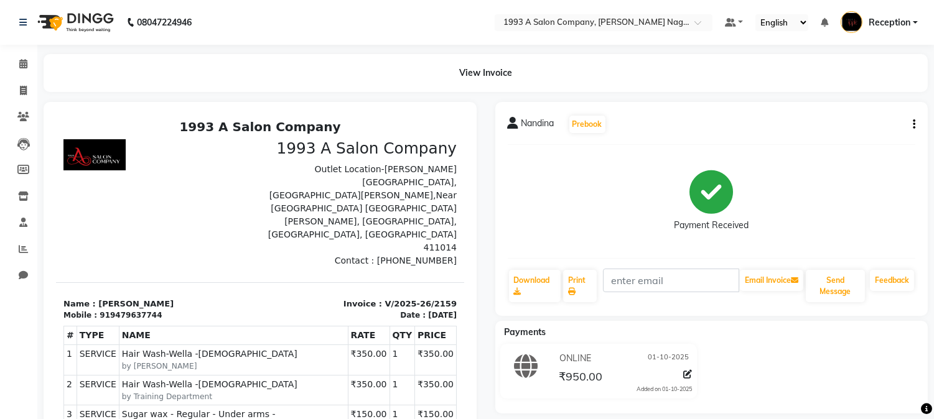
click at [916, 123] on div "Nandina Prebook Payment Received Download Print Email Invoice Send Message Feed…" at bounding box center [711, 209] width 433 height 214
click at [915, 124] on div "Nandina Prebook Payment Received Download Print Email Invoice Send Message Feed…" at bounding box center [711, 209] width 433 height 214
click at [912, 125] on icon "button" at bounding box center [913, 124] width 2 height 1
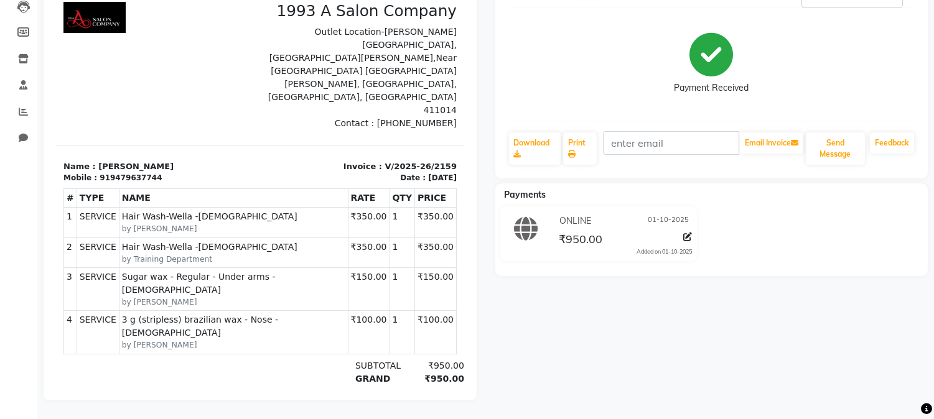
scroll to position [147, 0]
click at [687, 233] on icon at bounding box center [687, 237] width 9 height 9
select select "3"
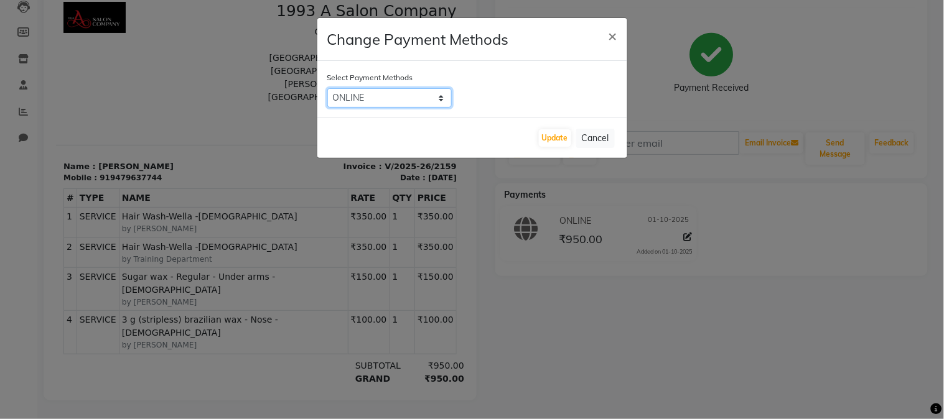
click at [443, 96] on select "CASH CARD ONLINE LUZO GPay UPI [DOMAIN_NAME] DefiDeal MariDeal" at bounding box center [389, 97] width 124 height 19
click at [748, 322] on ngb-modal-window "Change Payment Methods × Select Payment Methods CASH CARD ONLINE LUZO GPay UPI …" at bounding box center [472, 209] width 944 height 419
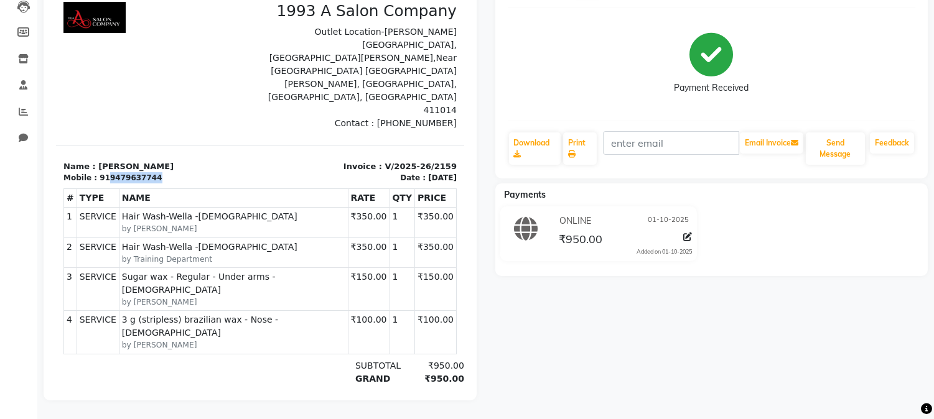
drag, startPoint x: 102, startPoint y: 138, endPoint x: 150, endPoint y: 138, distance: 47.9
click at [150, 172] on div "Mobile : 919479637744" at bounding box center [157, 177] width 189 height 11
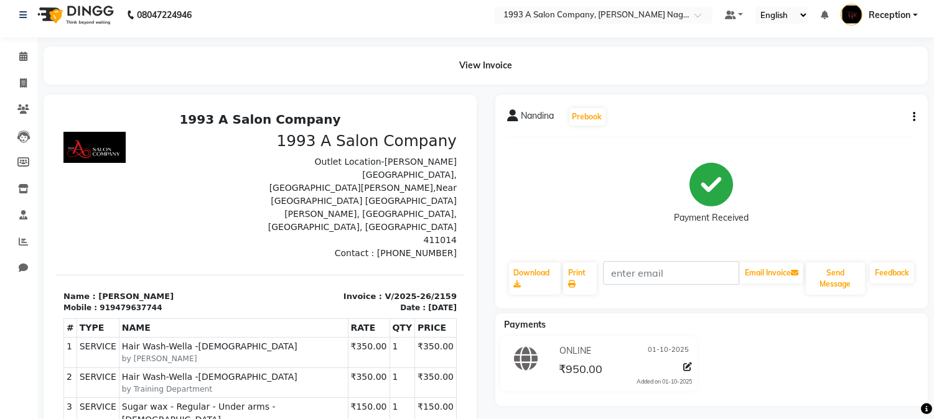
scroll to position [0, 0]
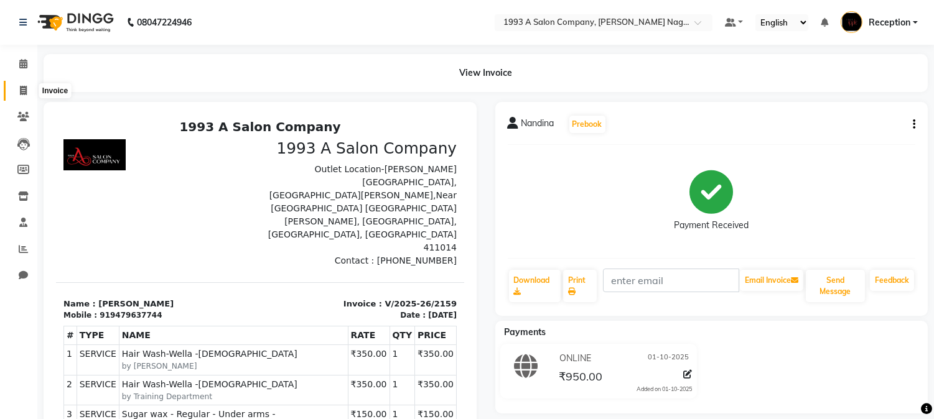
click at [22, 88] on icon at bounding box center [23, 90] width 7 height 9
select select "service"
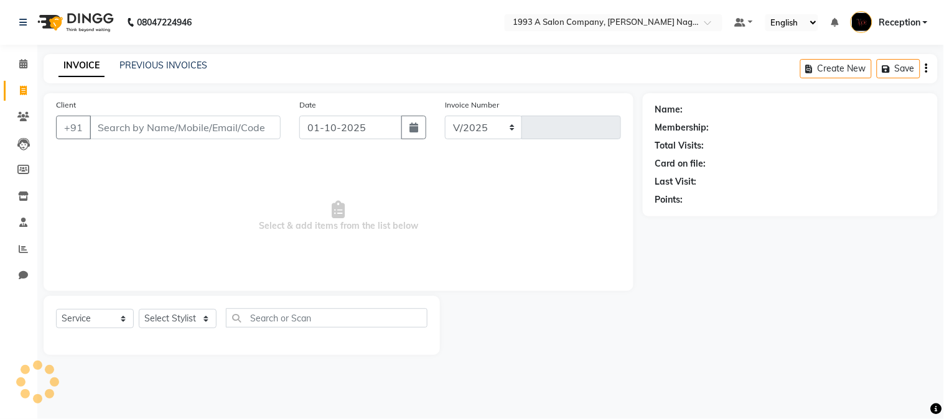
select select "144"
type input "2160"
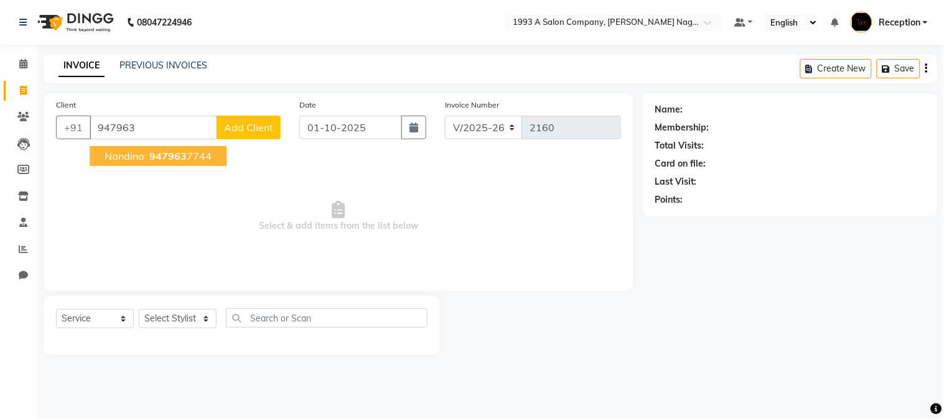
click at [153, 156] on span "947963" at bounding box center [167, 156] width 37 height 12
type input "9479637744"
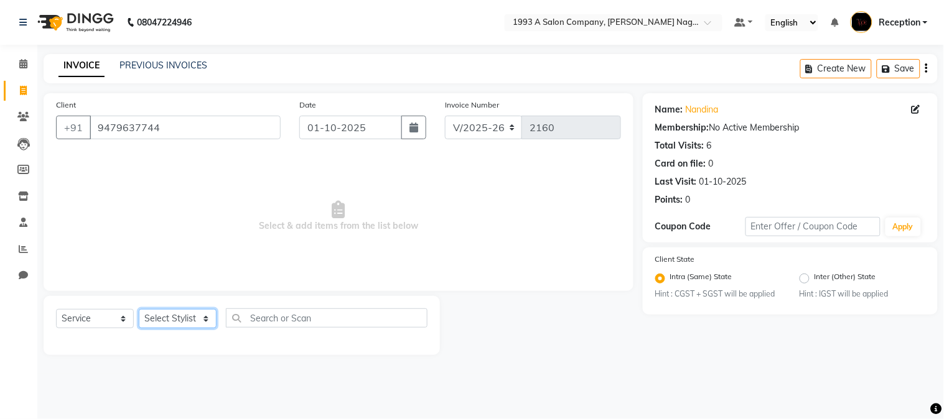
click at [203, 320] on select "Select Stylist [PERSON_NAME] Mane [PERSON_NAME] [PERSON_NAME] Reception [PERSON…" at bounding box center [178, 318] width 78 height 19
select select "48179"
click at [139, 310] on select "Select Stylist [PERSON_NAME] Mane [PERSON_NAME] [PERSON_NAME] Reception [PERSON…" at bounding box center [178, 318] width 78 height 19
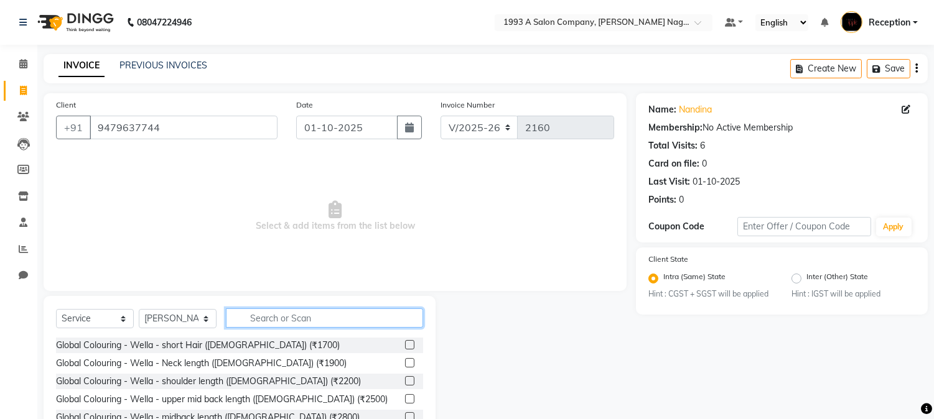
click at [258, 315] on input "text" at bounding box center [324, 318] width 197 height 19
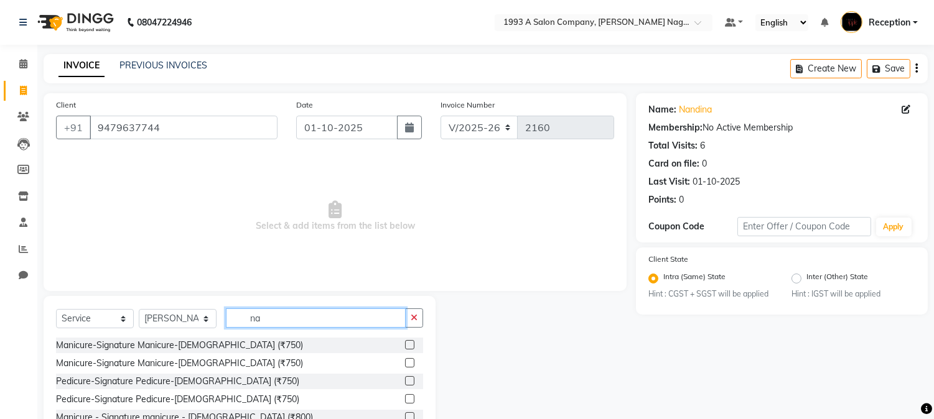
type input "n"
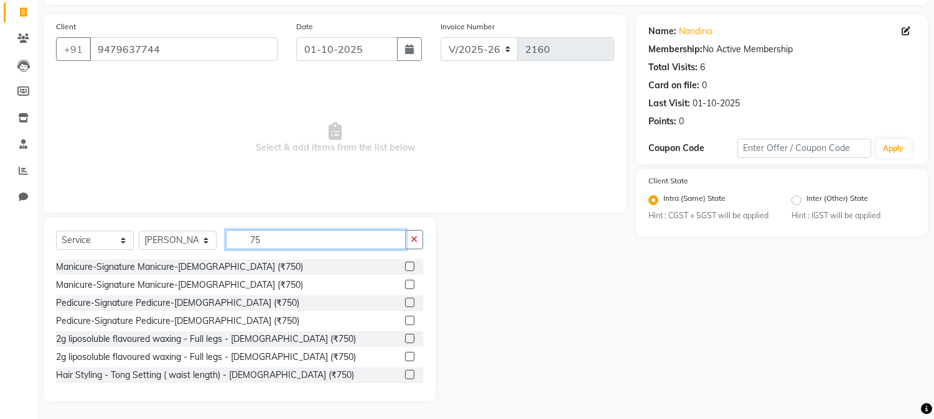
click at [271, 238] on input "75" at bounding box center [316, 239] width 180 height 19
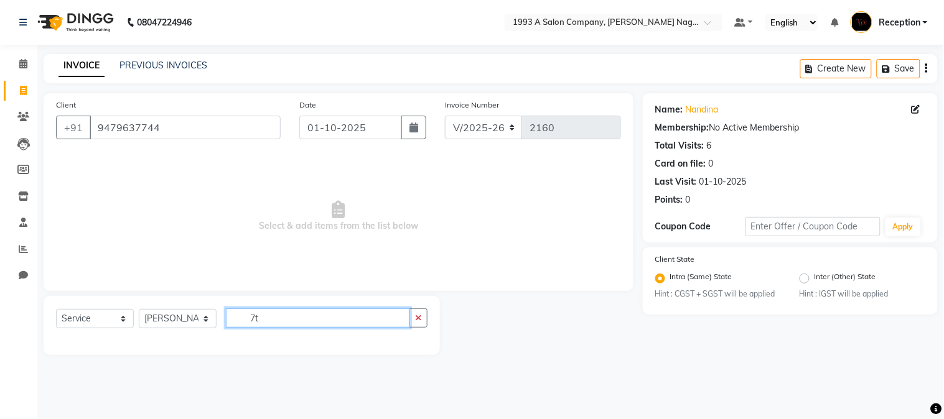
type input "7"
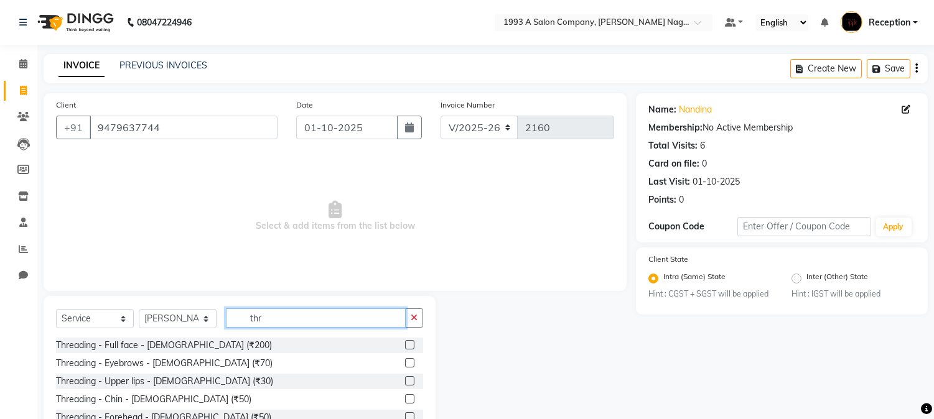
type input "thr"
click at [405, 362] on label at bounding box center [409, 362] width 9 height 9
click at [405, 362] on input "checkbox" at bounding box center [409, 364] width 8 height 8
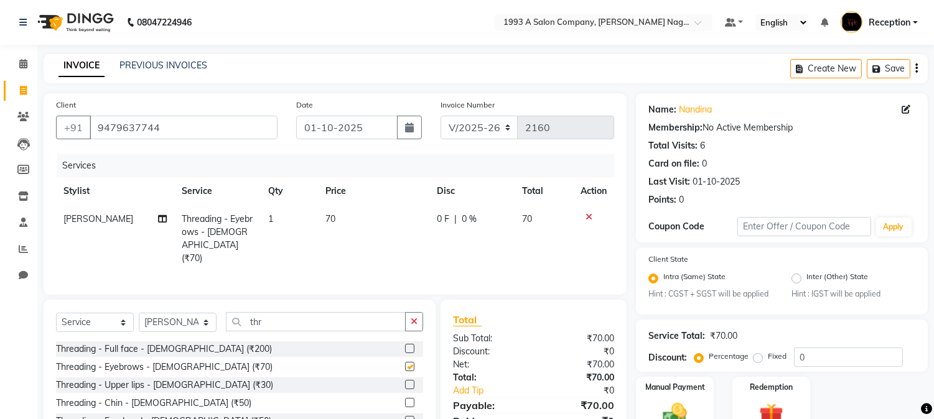
checkbox input "false"
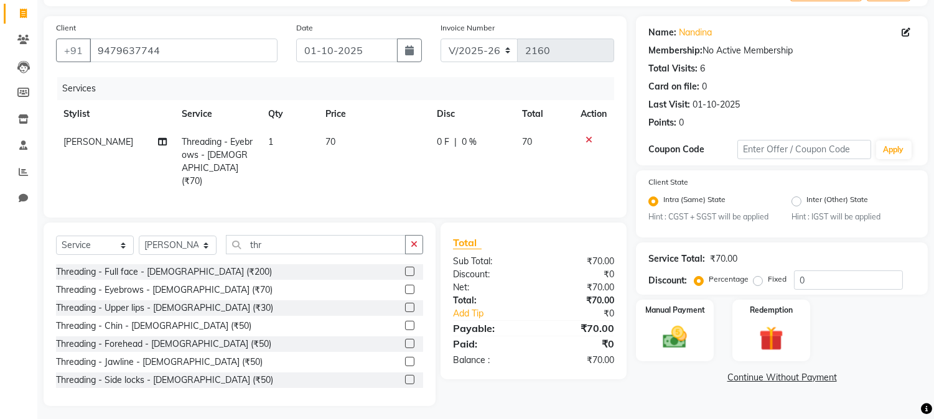
scroll to position [80, 0]
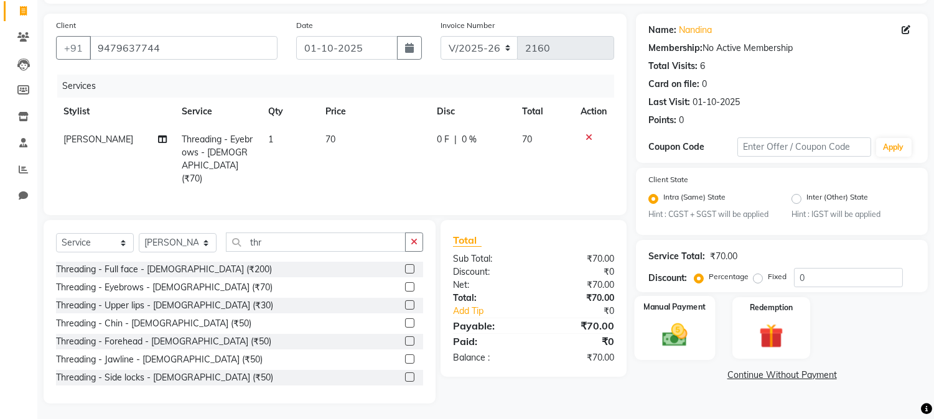
click at [670, 336] on img at bounding box center [674, 335] width 41 height 29
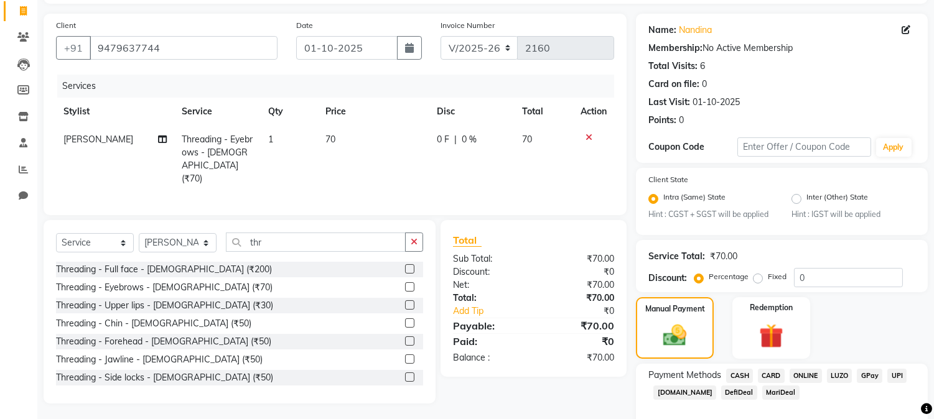
click at [802, 376] on span "ONLINE" at bounding box center [805, 376] width 32 height 14
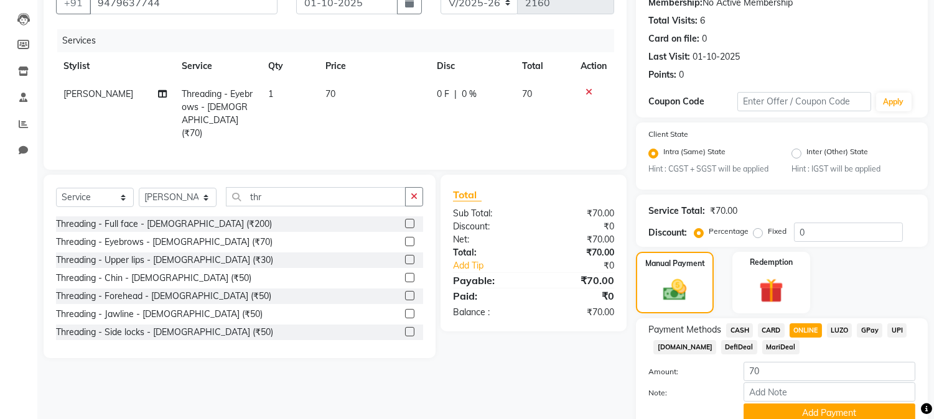
scroll to position [178, 0]
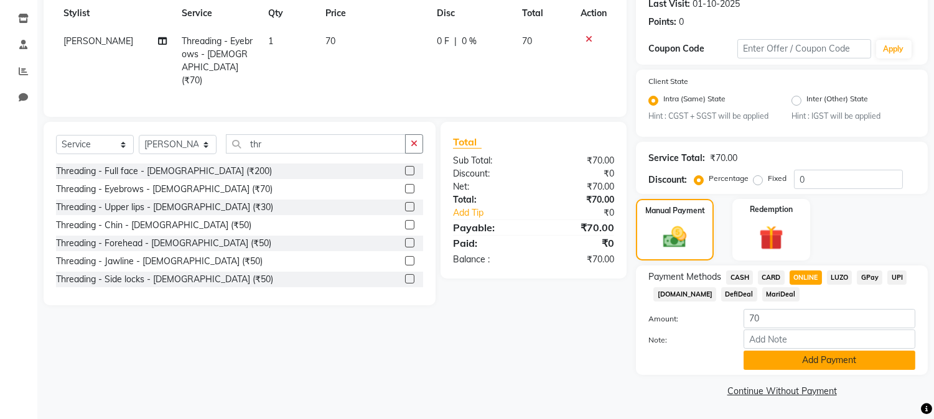
click at [829, 361] on button "Add Payment" at bounding box center [829, 360] width 172 height 19
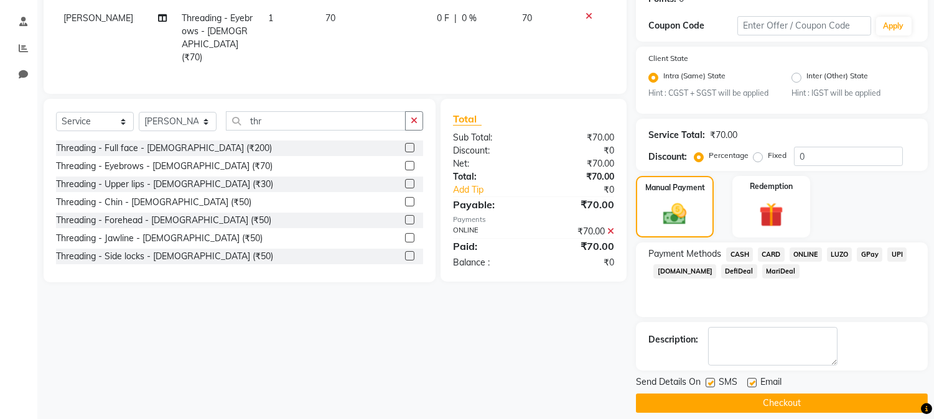
scroll to position [213, 0]
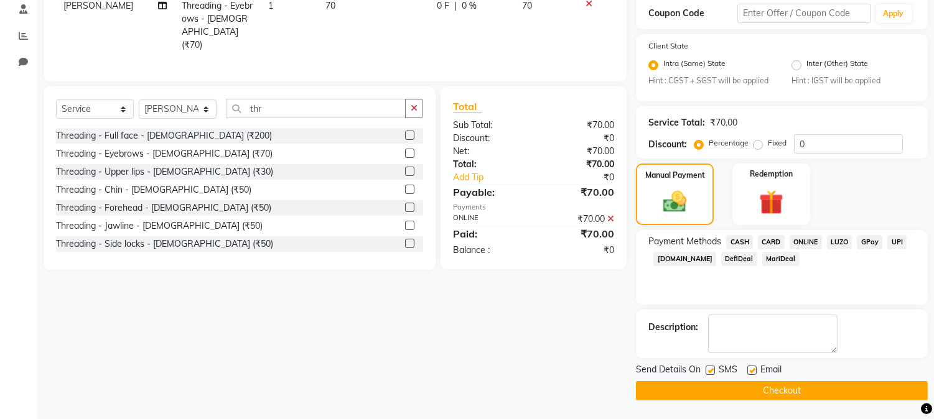
click at [711, 370] on label at bounding box center [709, 370] width 9 height 9
click at [711, 370] on input "checkbox" at bounding box center [709, 371] width 8 height 8
checkbox input "false"
click at [753, 370] on label at bounding box center [751, 370] width 9 height 9
click at [753, 370] on input "checkbox" at bounding box center [751, 371] width 8 height 8
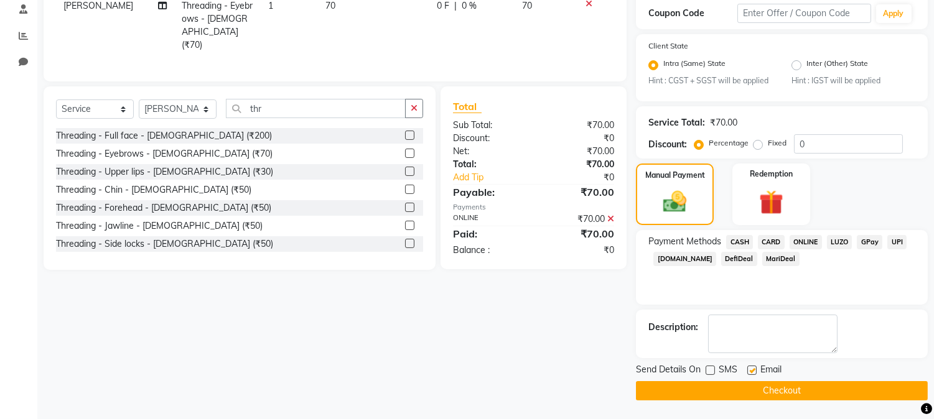
checkbox input "false"
click at [771, 392] on button "Checkout" at bounding box center [782, 390] width 292 height 19
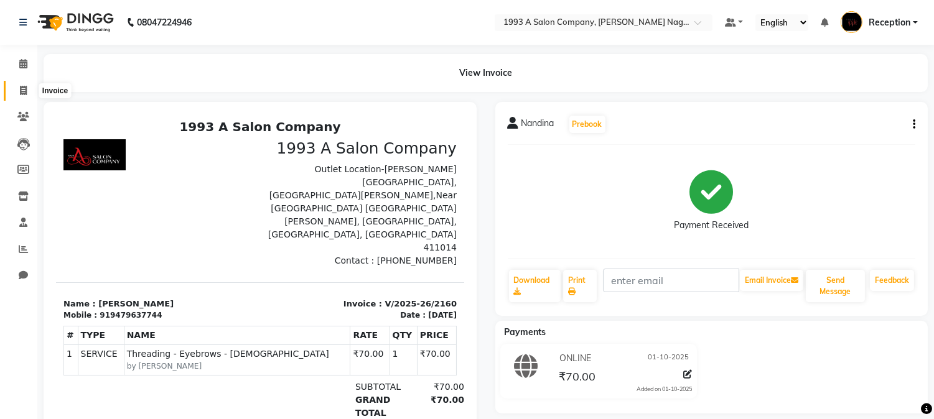
click at [21, 90] on icon at bounding box center [23, 90] width 7 height 9
select select "service"
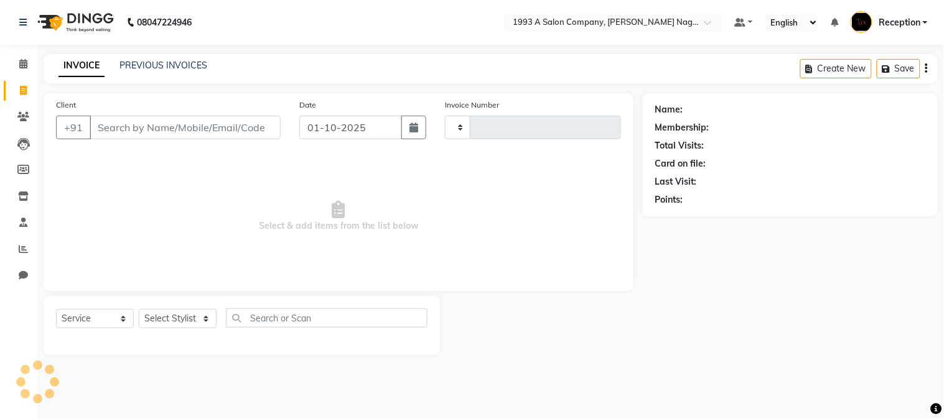
type input "2161"
select select "144"
click at [154, 65] on link "PREVIOUS INVOICES" at bounding box center [163, 65] width 88 height 11
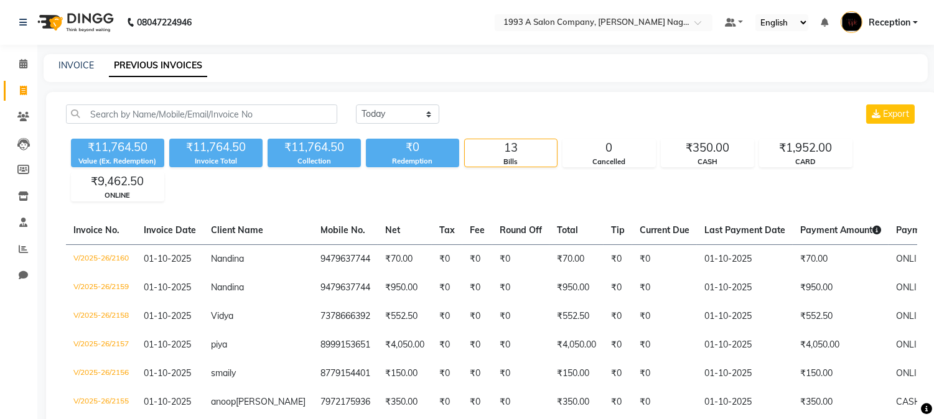
click at [847, 9] on nav "08047224946 Select Location × 1993 A Salon Company, [PERSON_NAME] Nagar Default…" at bounding box center [467, 22] width 934 height 45
